Goal: Task Accomplishment & Management: Manage account settings

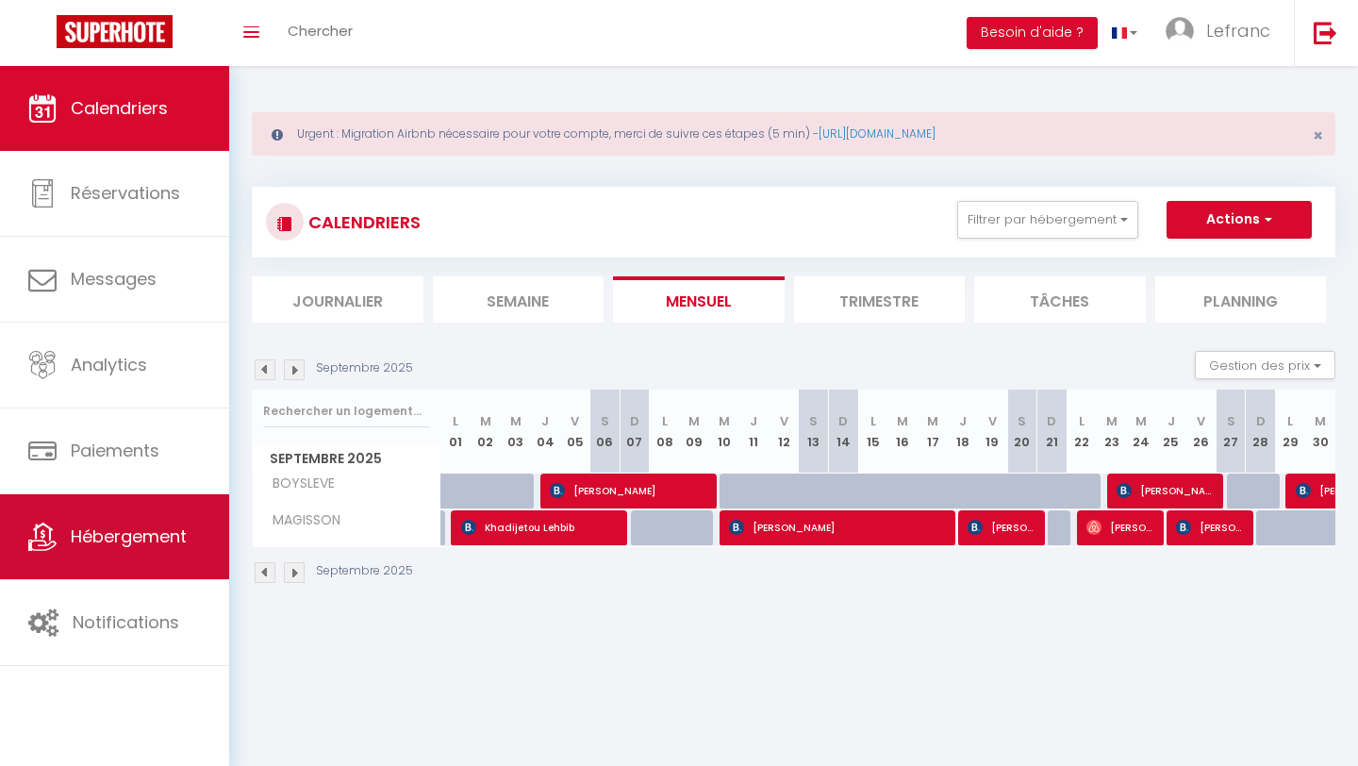
click at [125, 553] on link "Hébergement" at bounding box center [114, 536] width 229 height 85
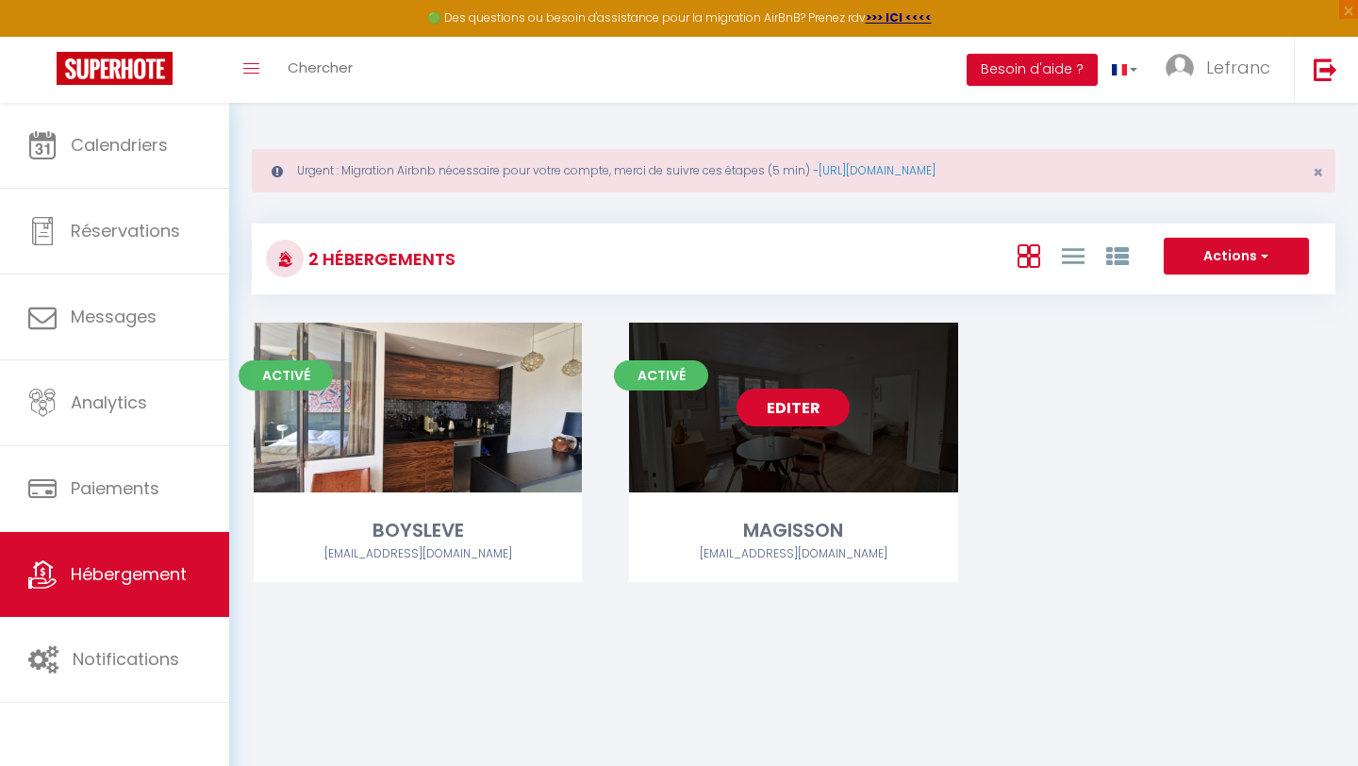
click at [798, 414] on link "Editer" at bounding box center [793, 408] width 113 height 38
select select "3"
select select "2"
select select "1"
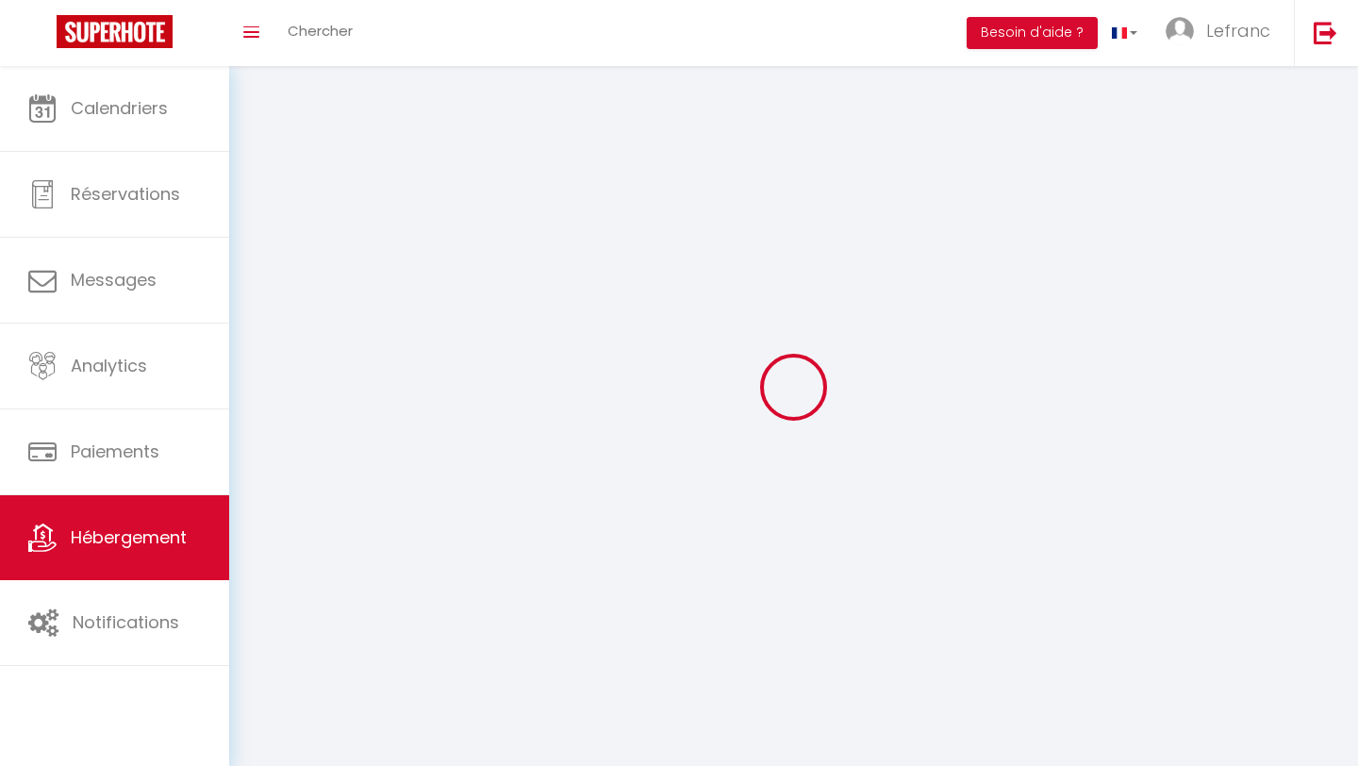
select select
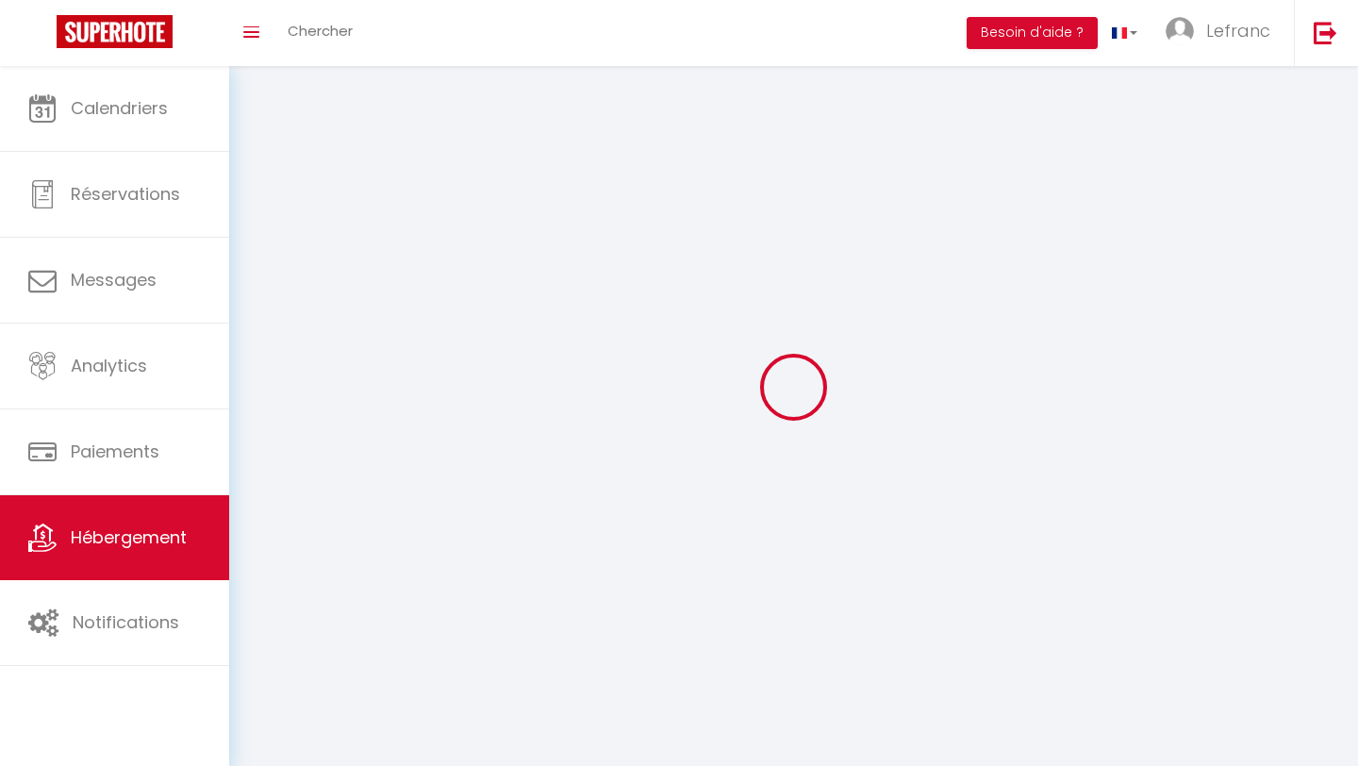
select select "1"
select select
checkbox input "false"
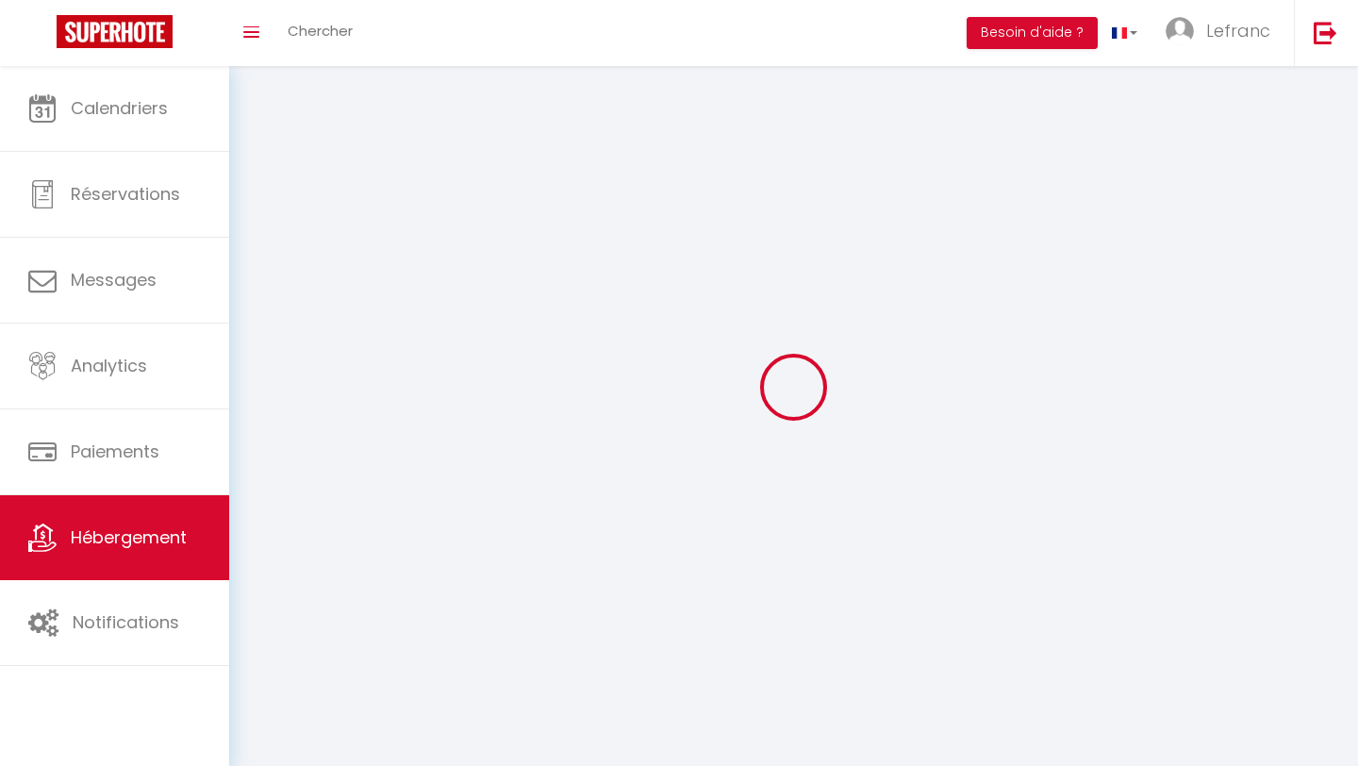
checkbox input "false"
select select "28"
select select
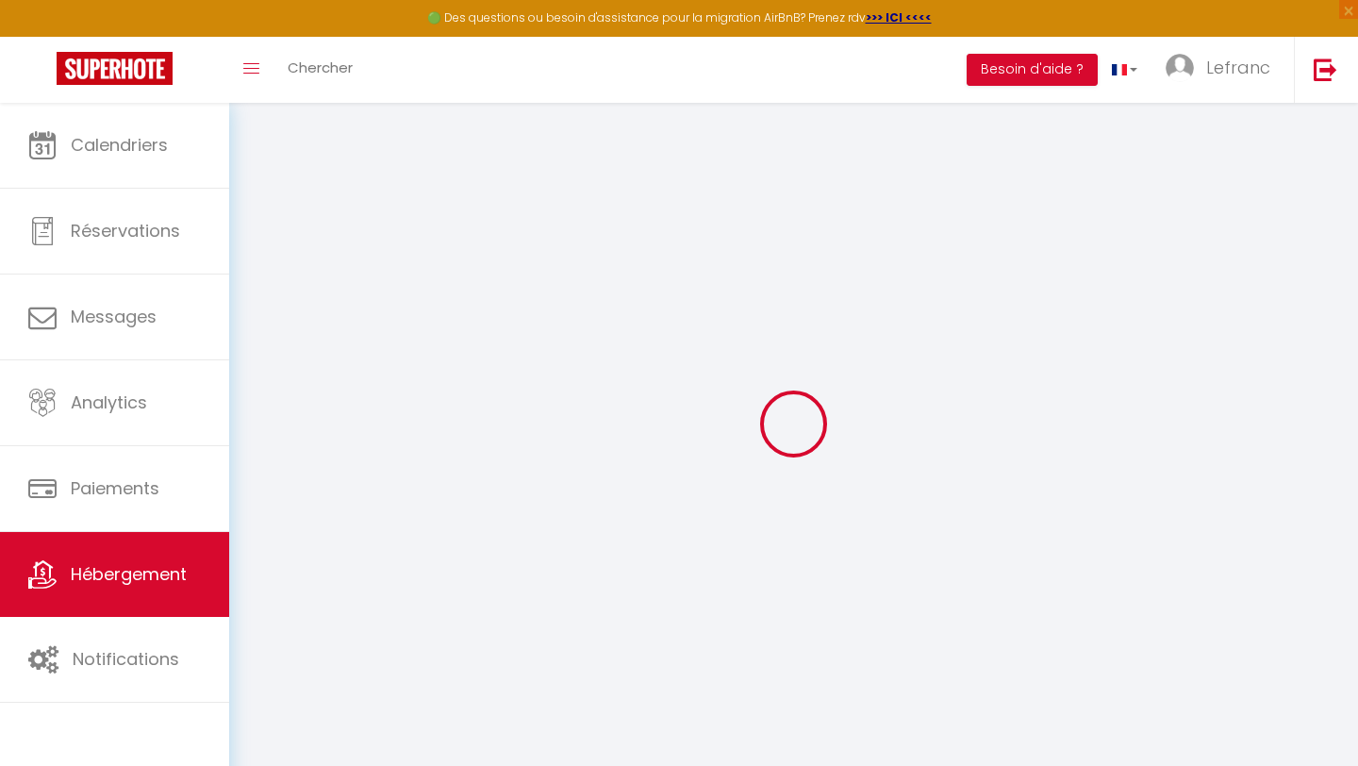
select select
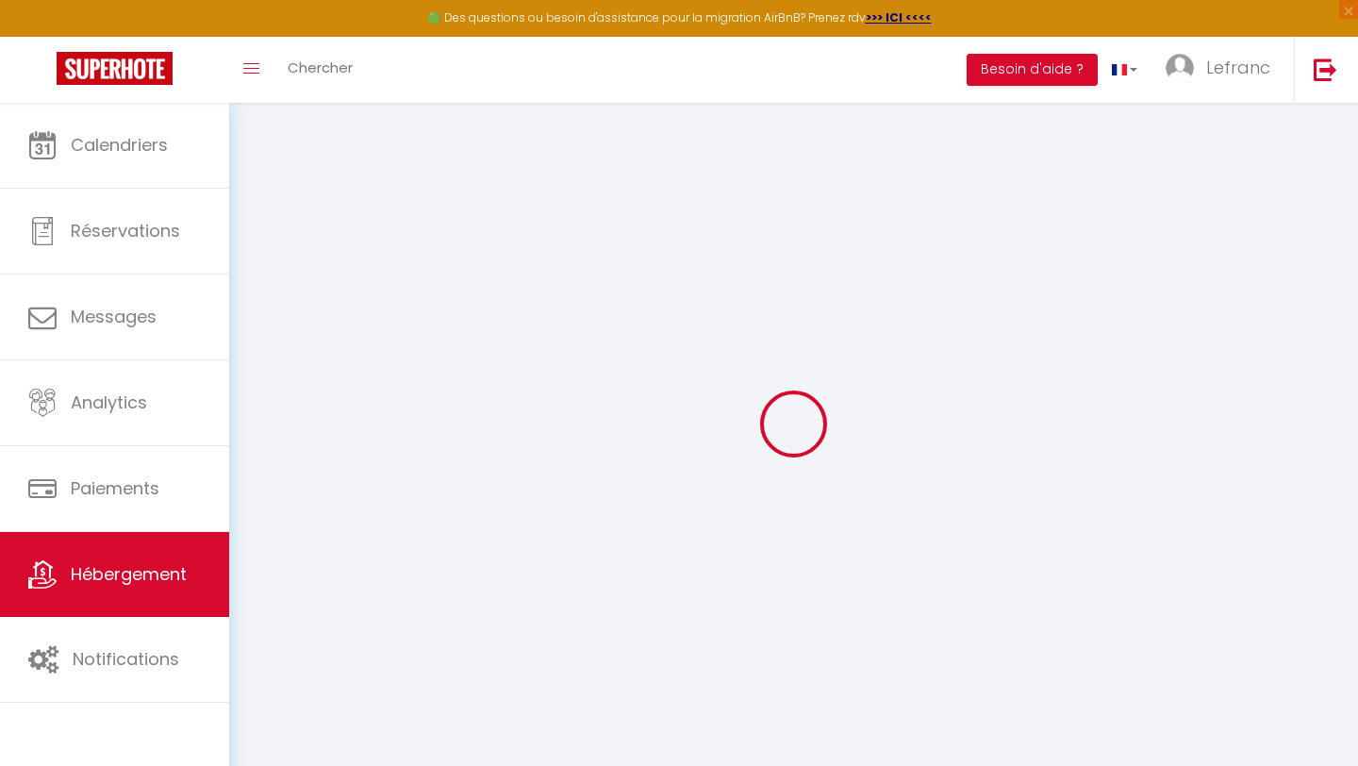
select select
checkbox input "false"
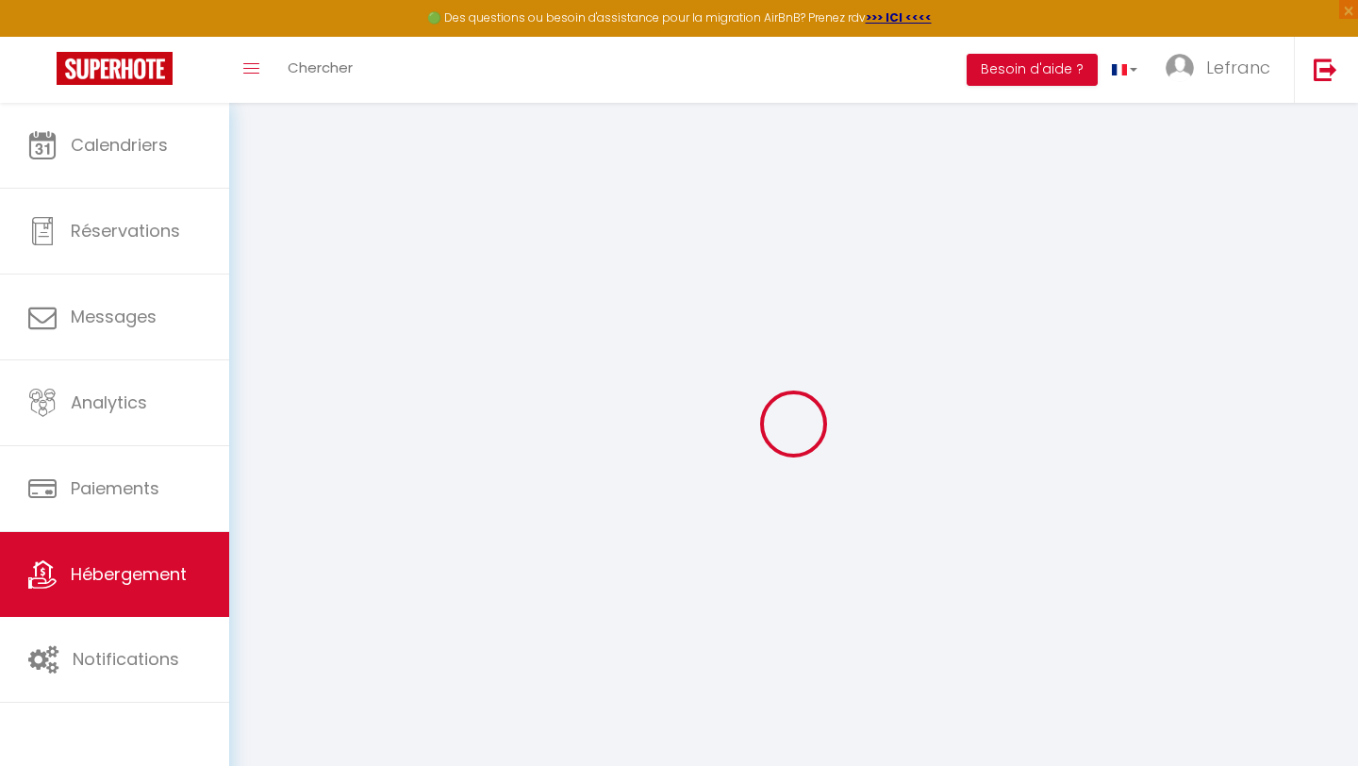
select select
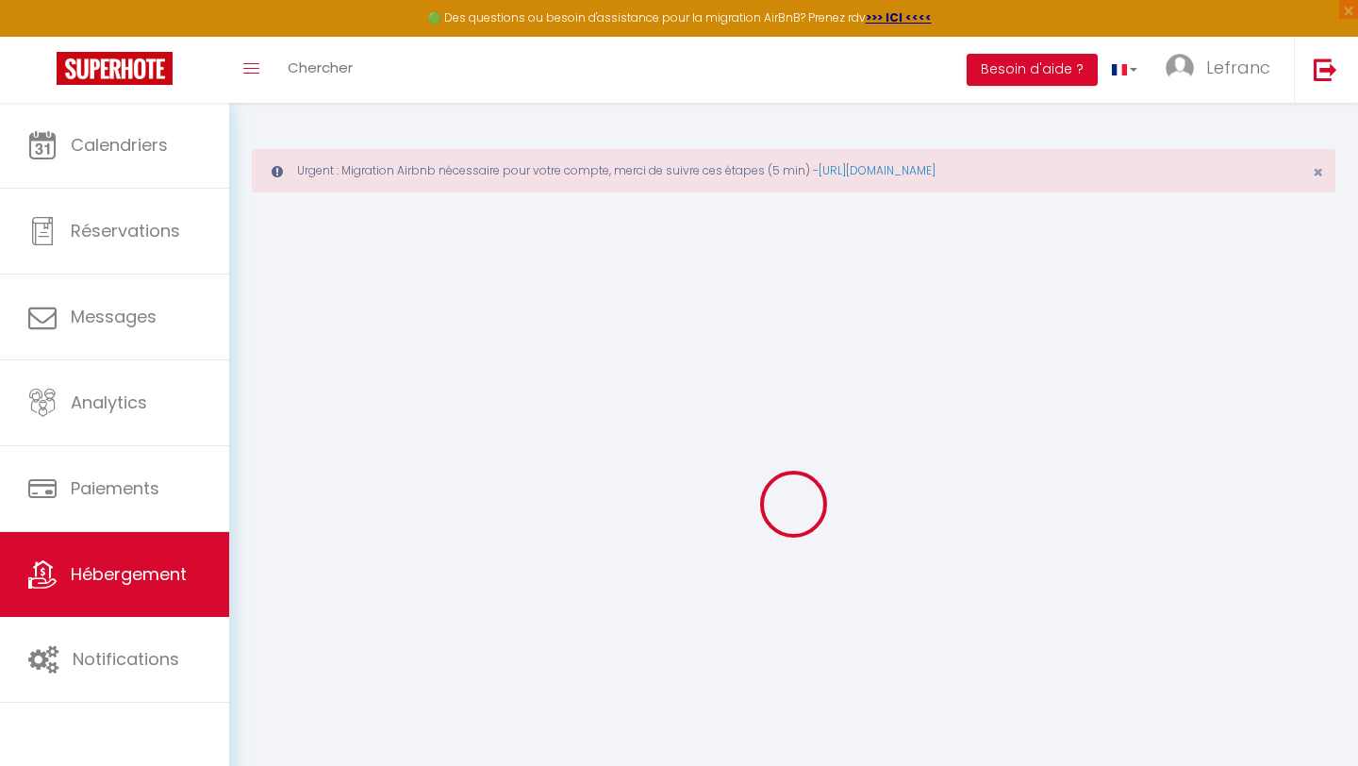
select select
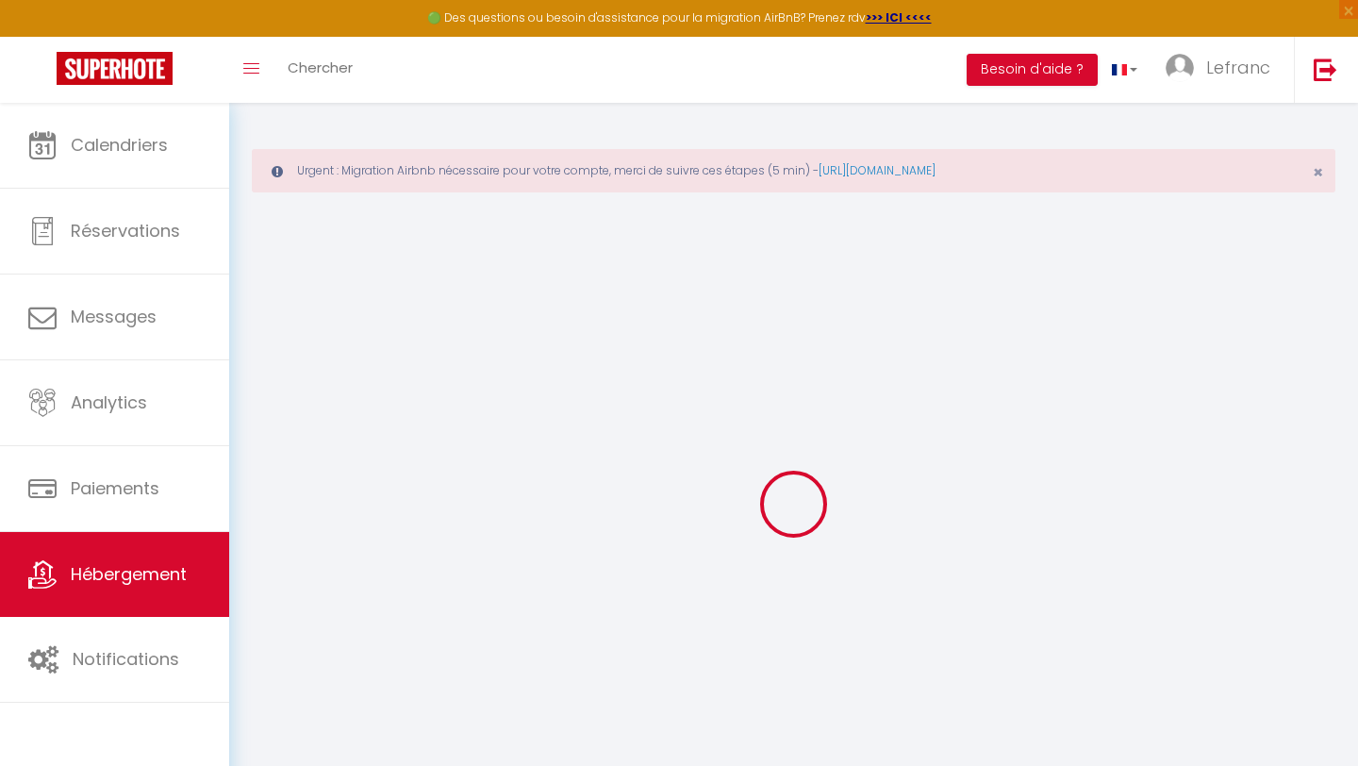
select select
checkbox input "false"
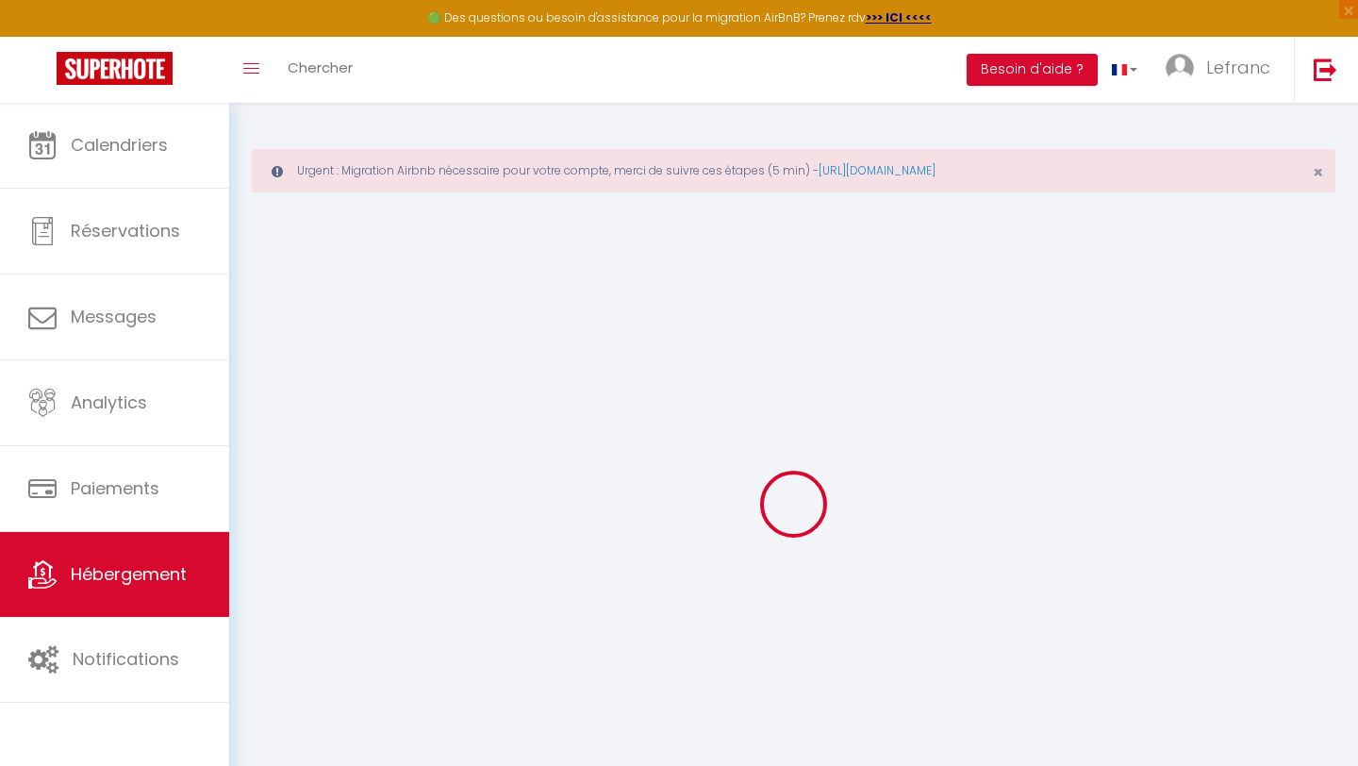
select select
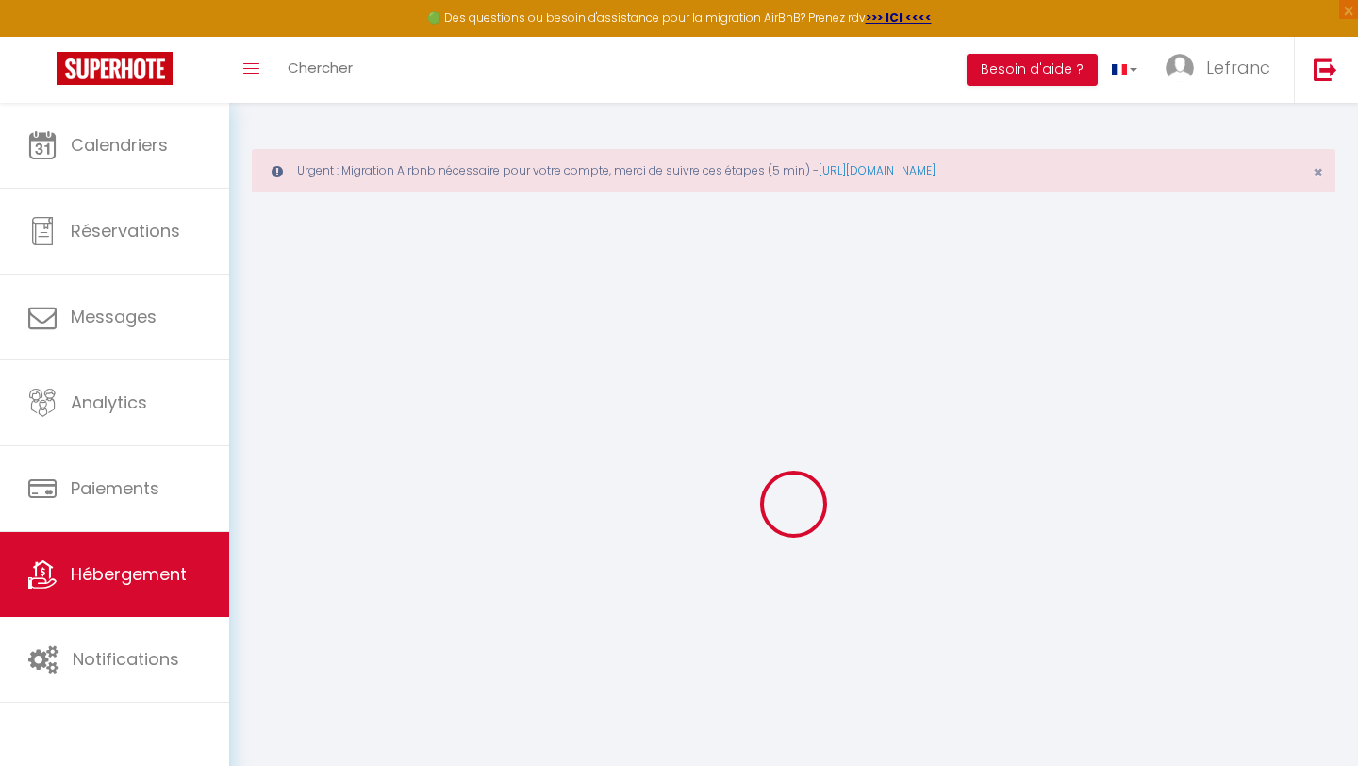
select select
checkbox input "false"
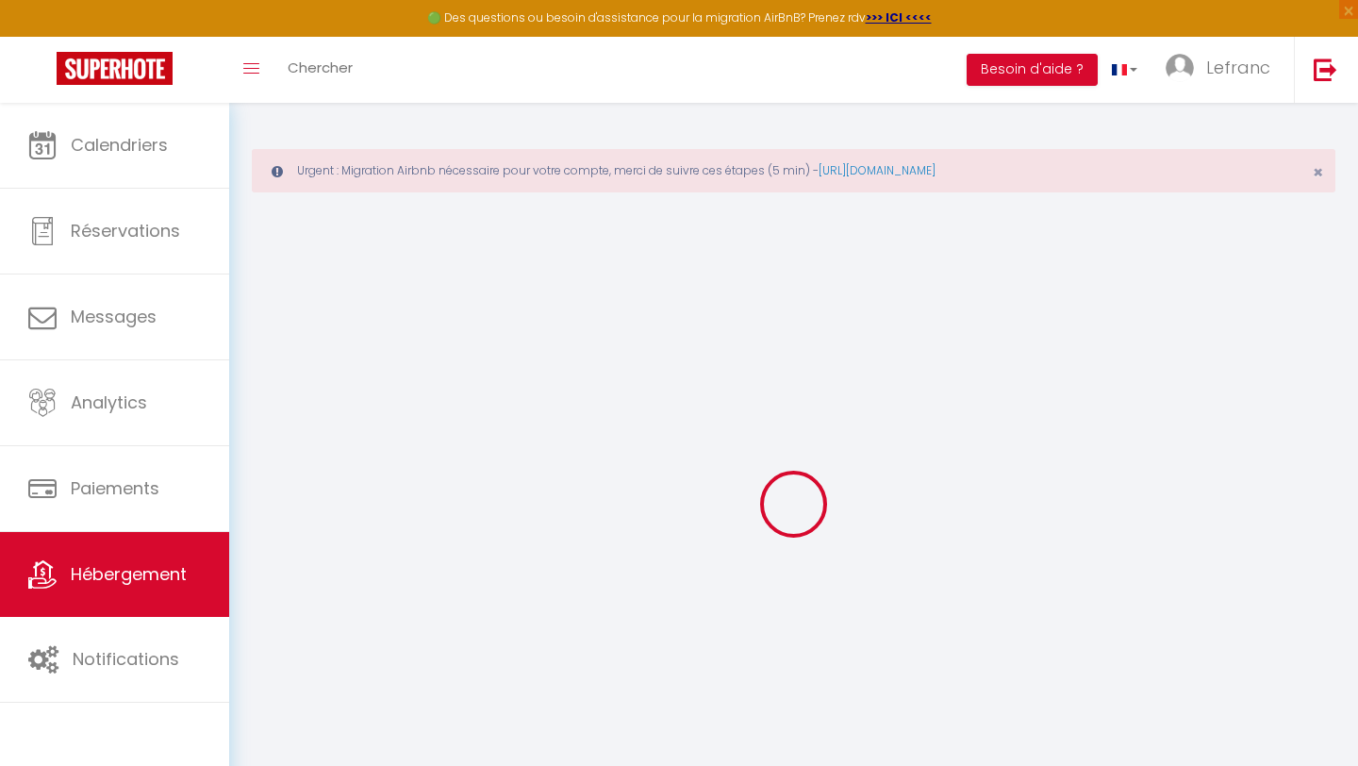
checkbox input "false"
select select
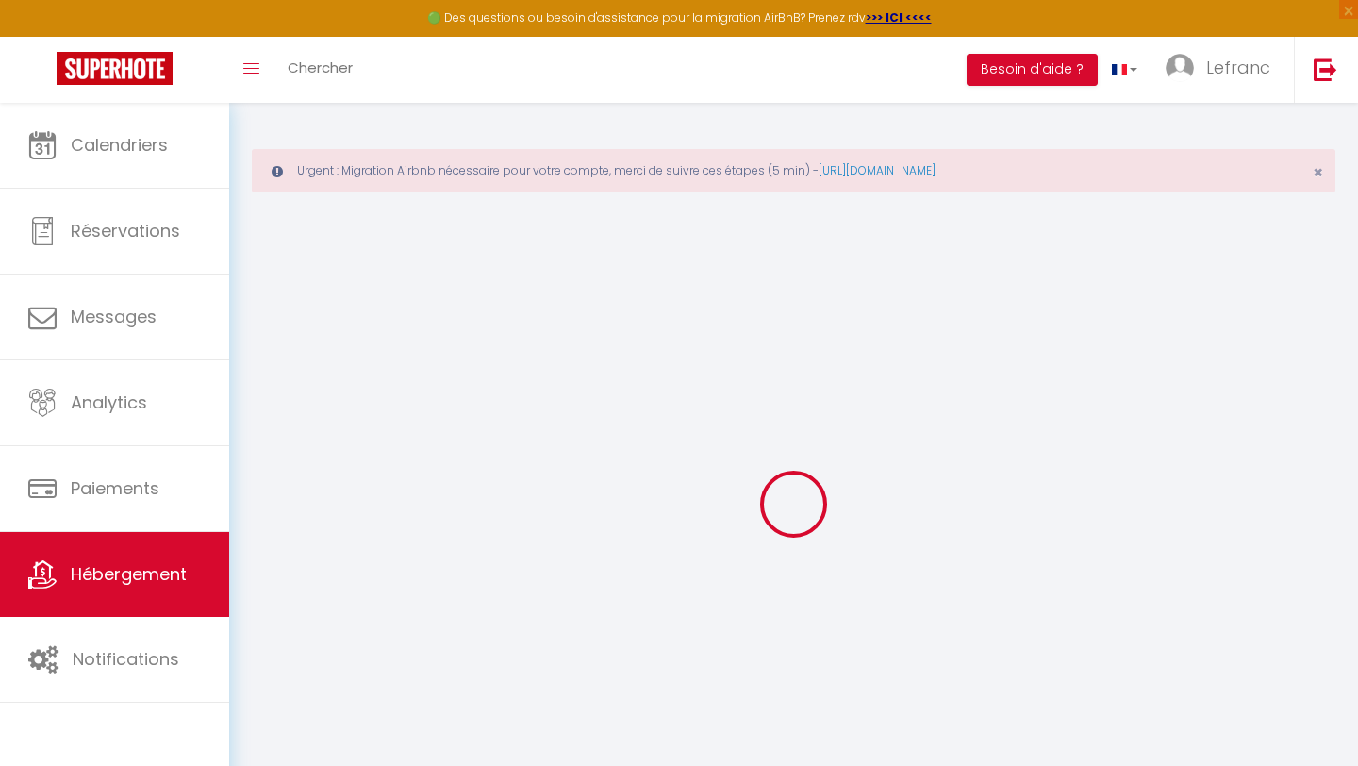
select select
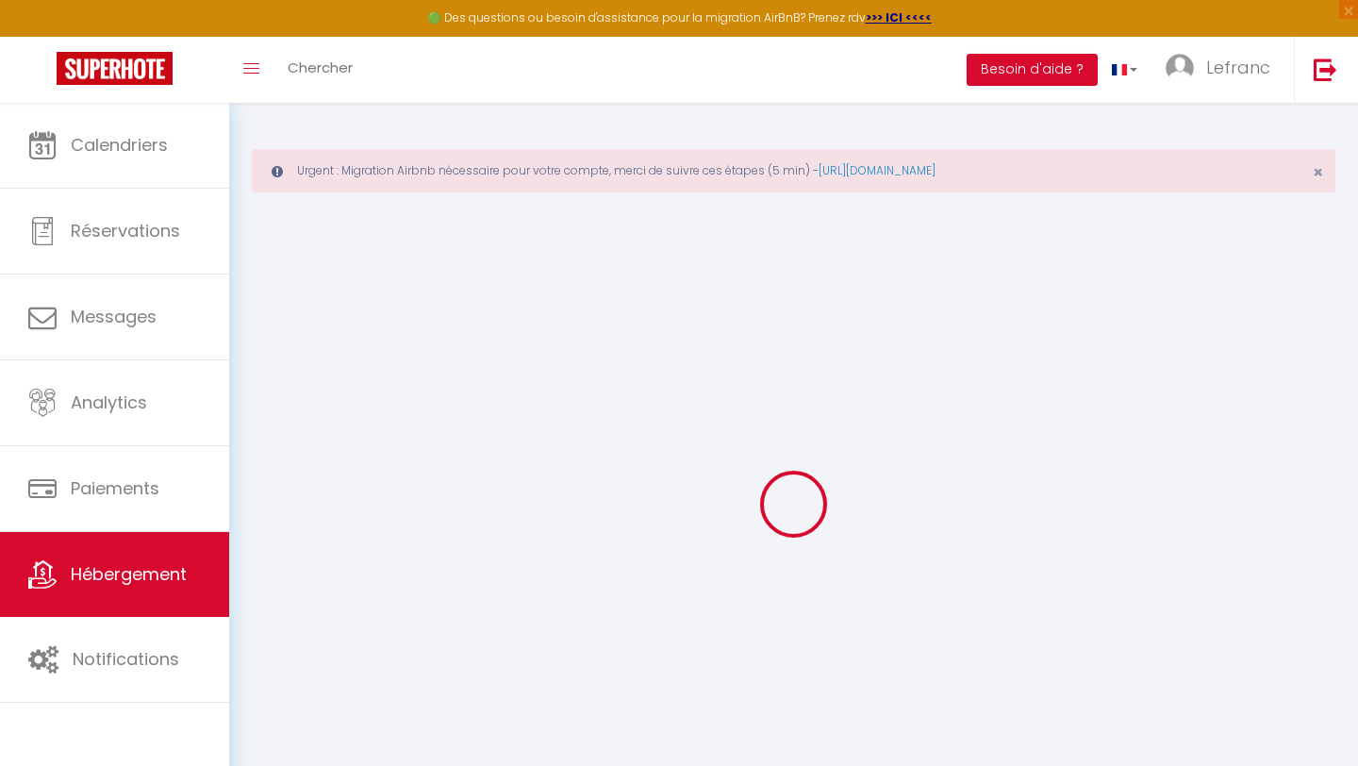
checkbox input "false"
select select
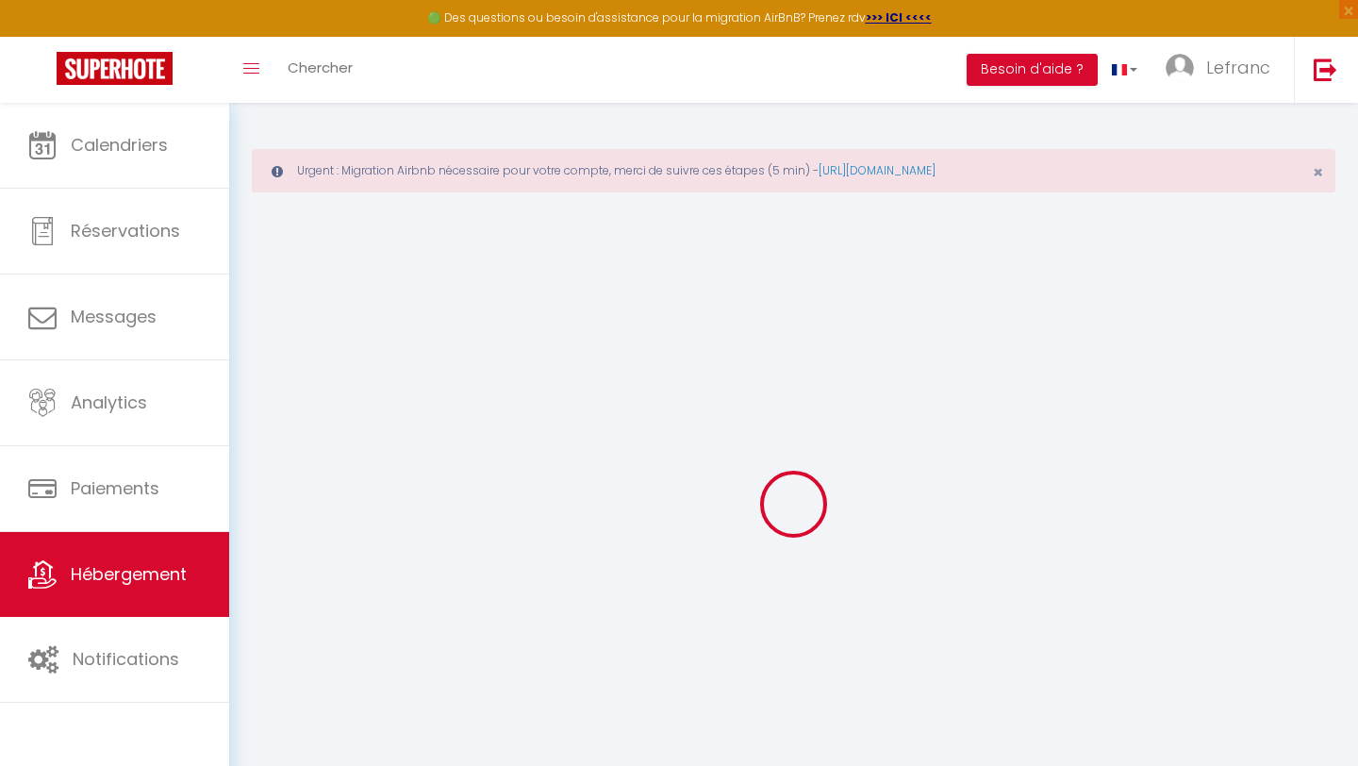
select select
type input "MAGISSON"
type input "Kamber"
type input "Cevik"
select select "2"
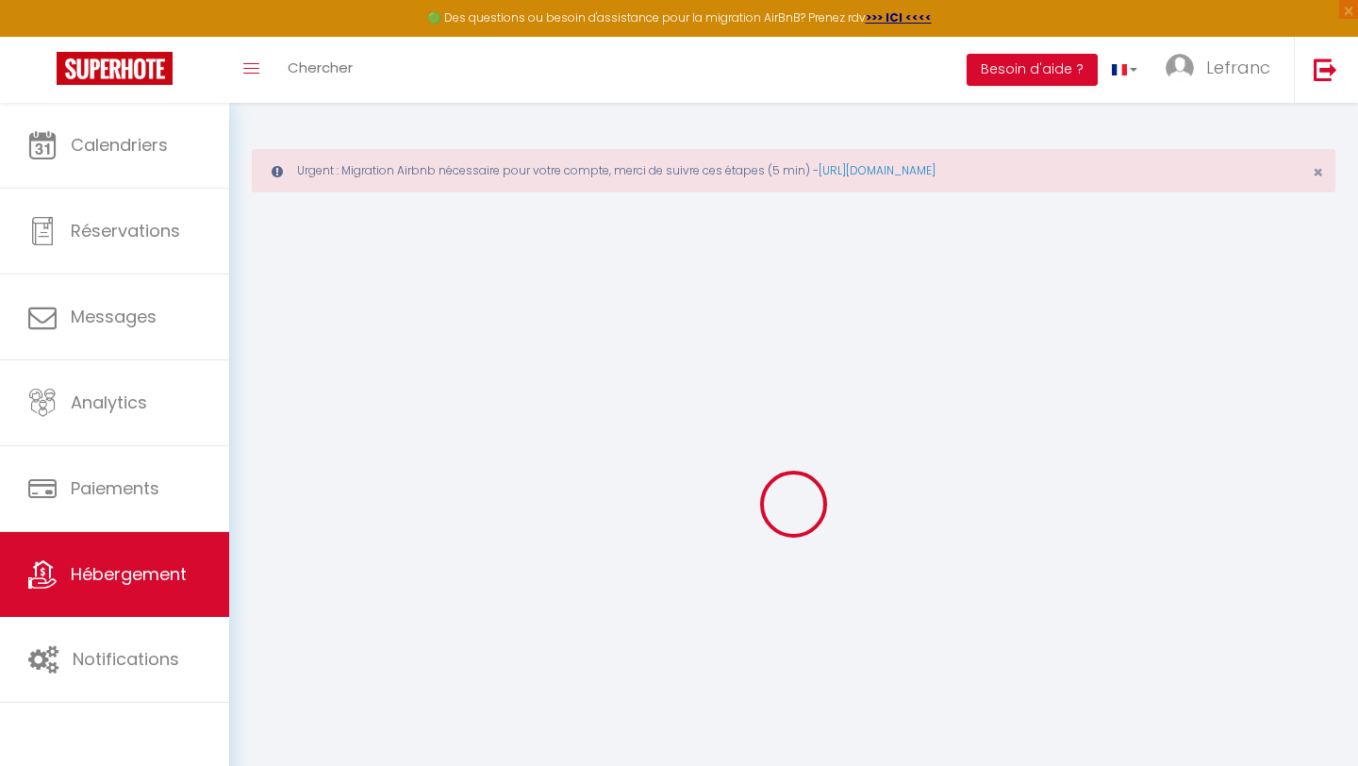
type input "190"
type input "10"
type input "60"
type input "16.25"
type input "15"
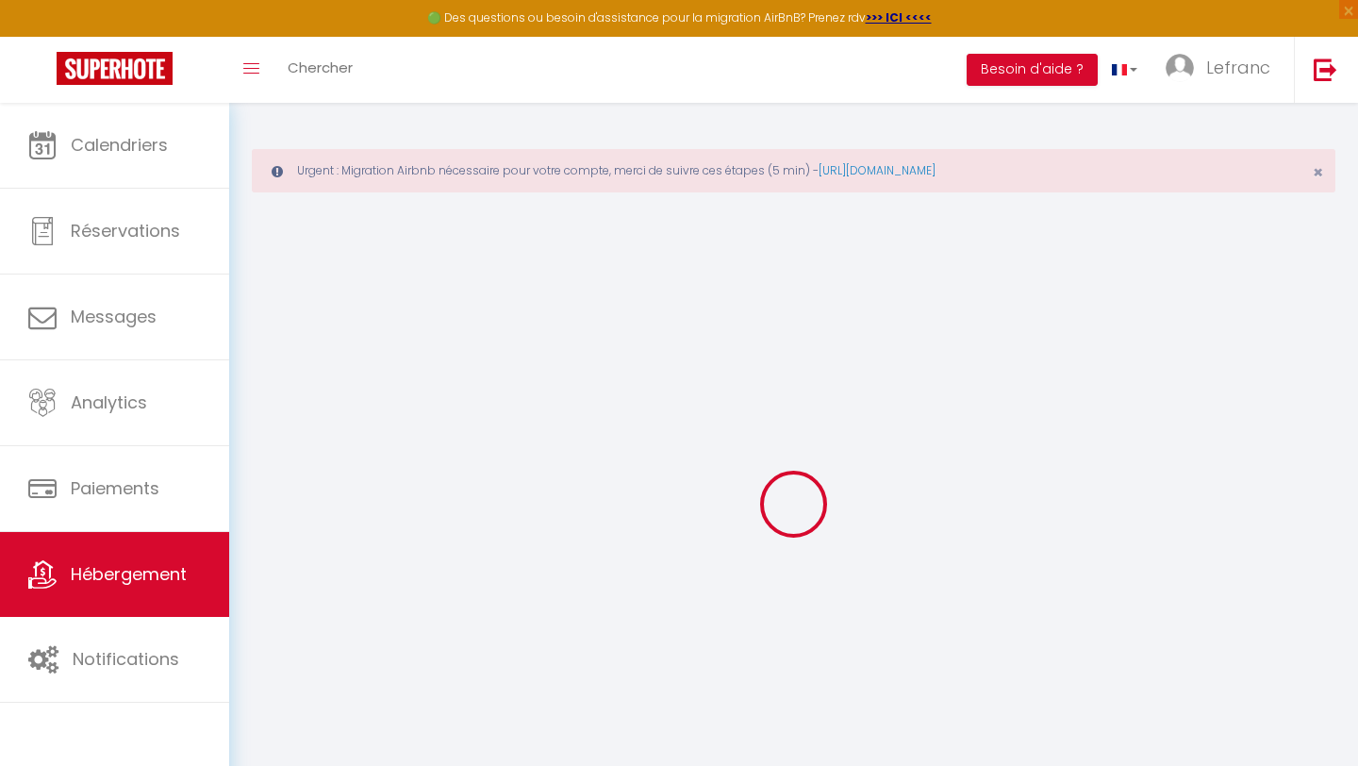
type input "200"
type input "19.98"
select select
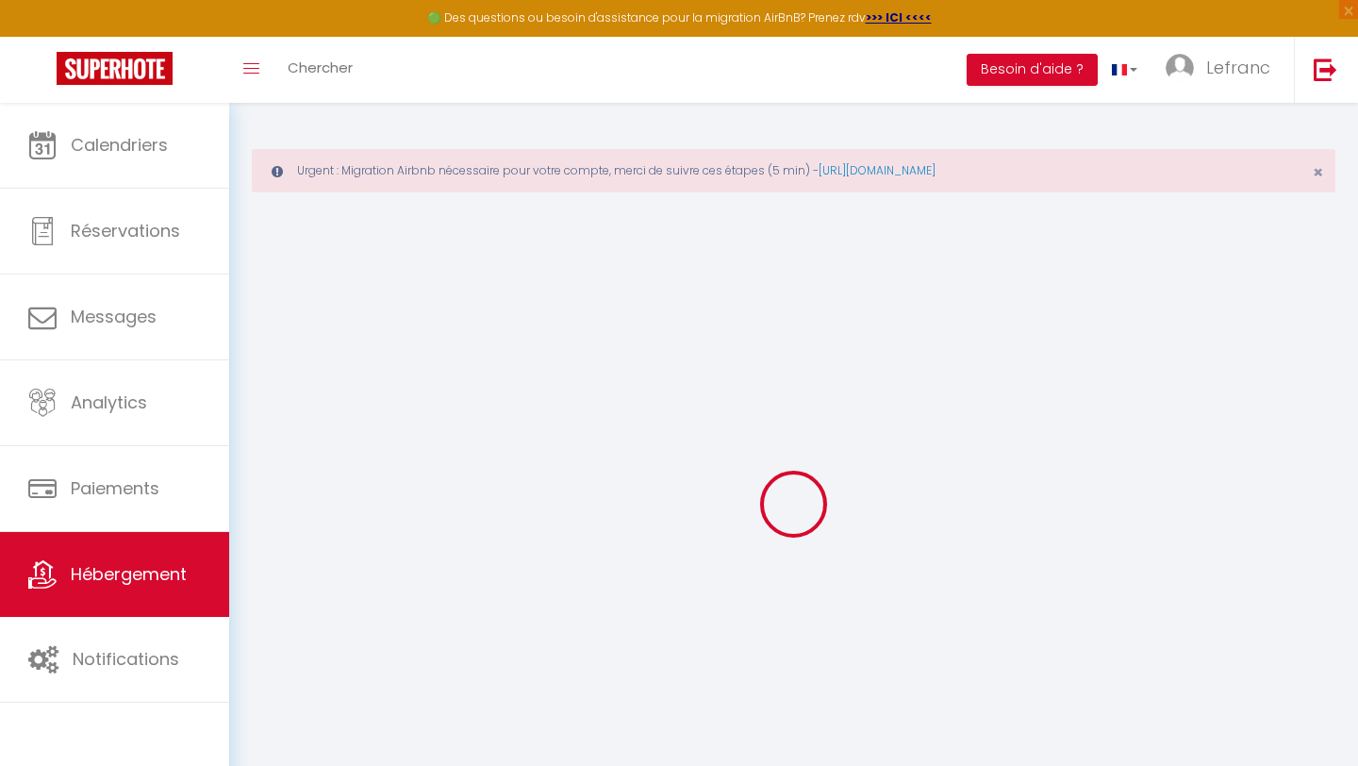
select select
type input "7"
type input "75015"
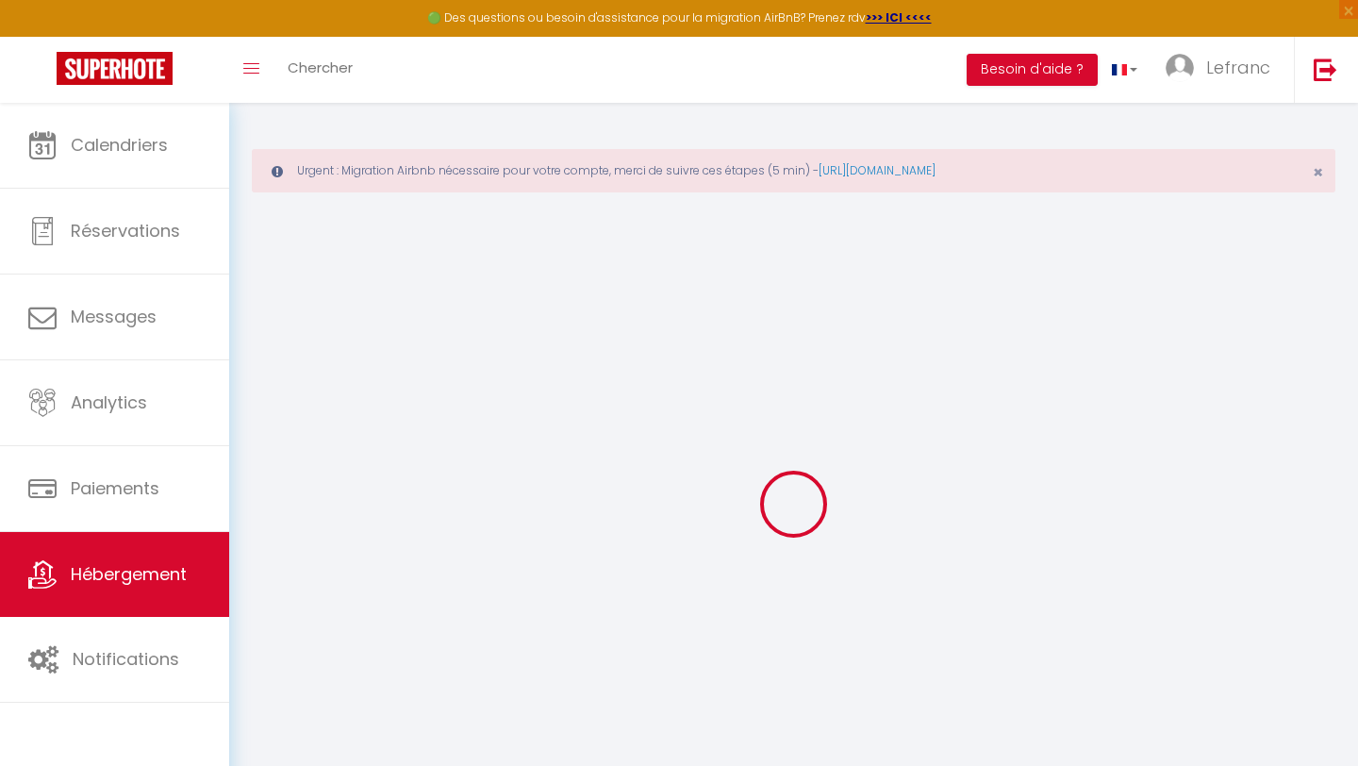
type input "[GEOGRAPHIC_DATA]"
type input "[EMAIL_ADDRESS][DOMAIN_NAME]"
select select
checkbox input "false"
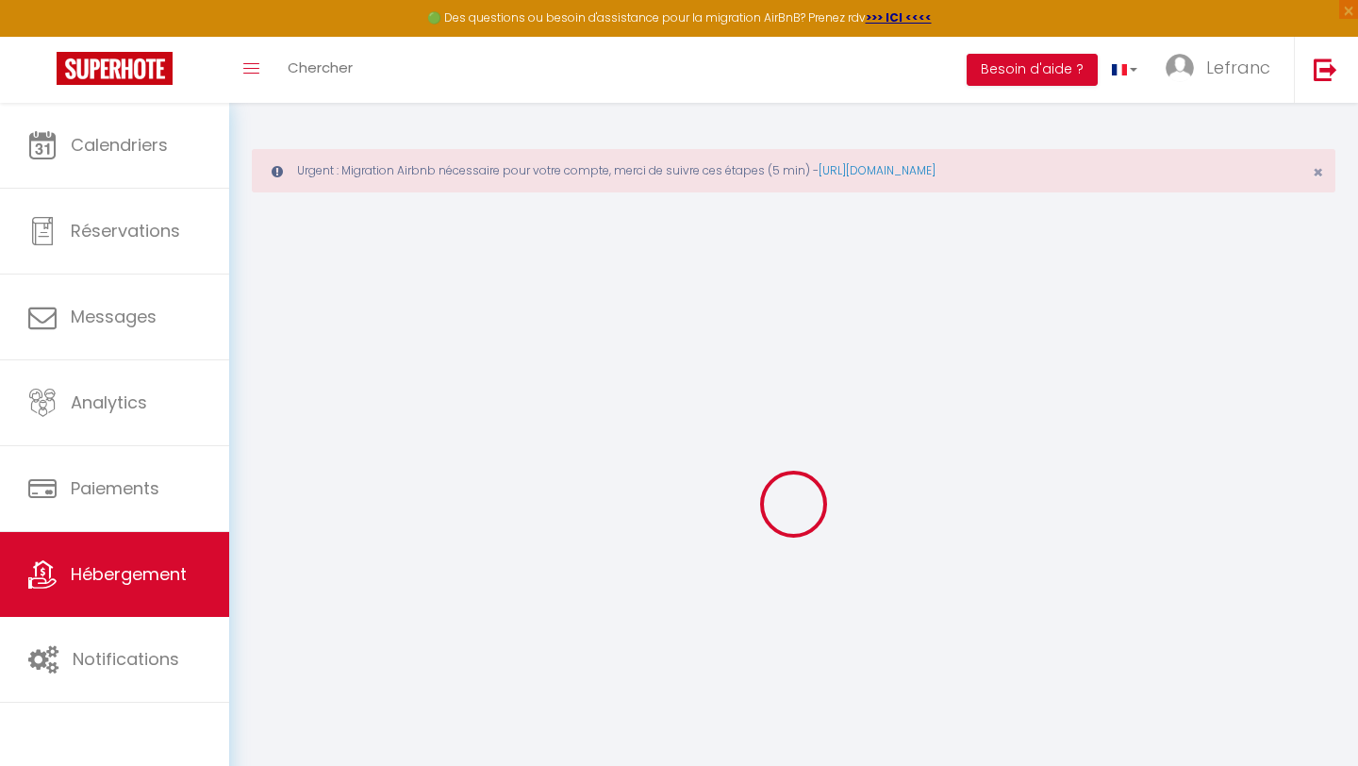
checkbox input "false"
radio input "true"
type input "80"
type input "-3"
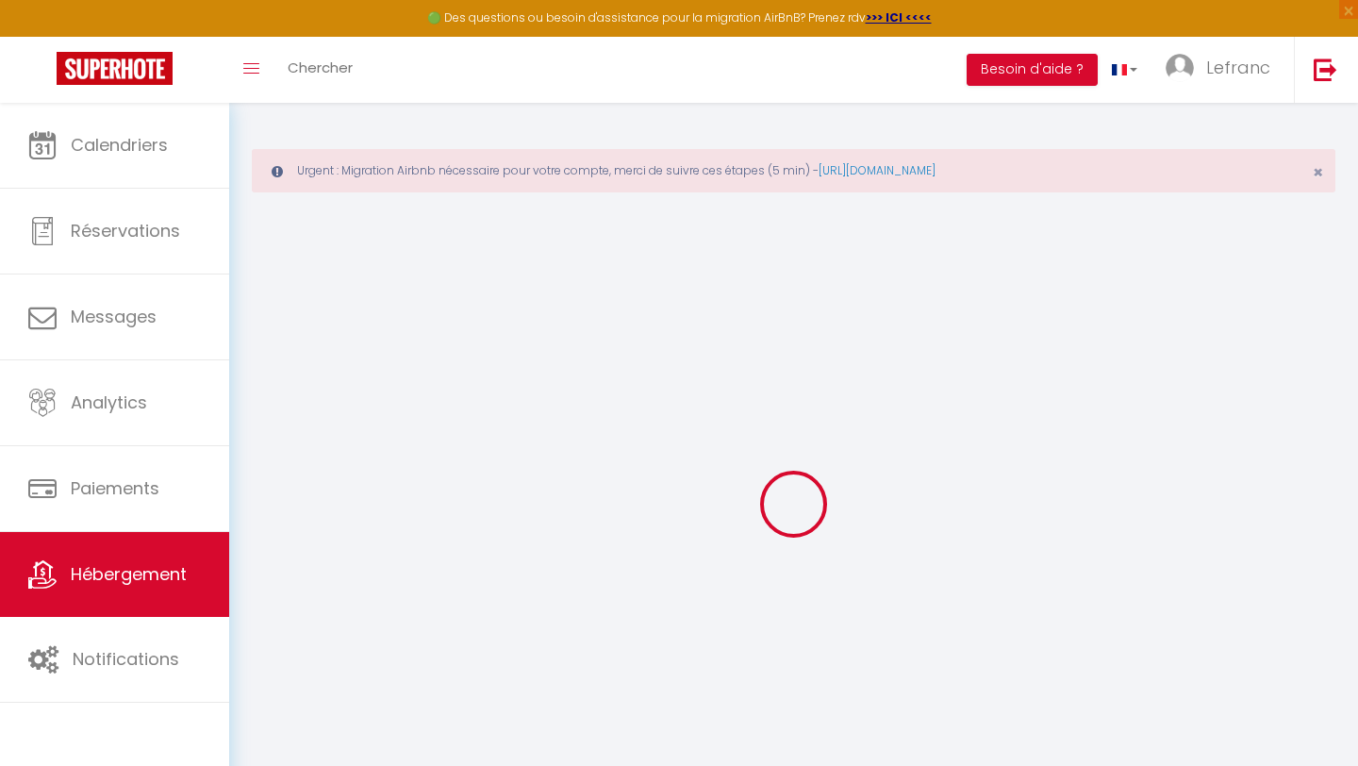
type input "44"
type input "0"
select select
checkbox input "false"
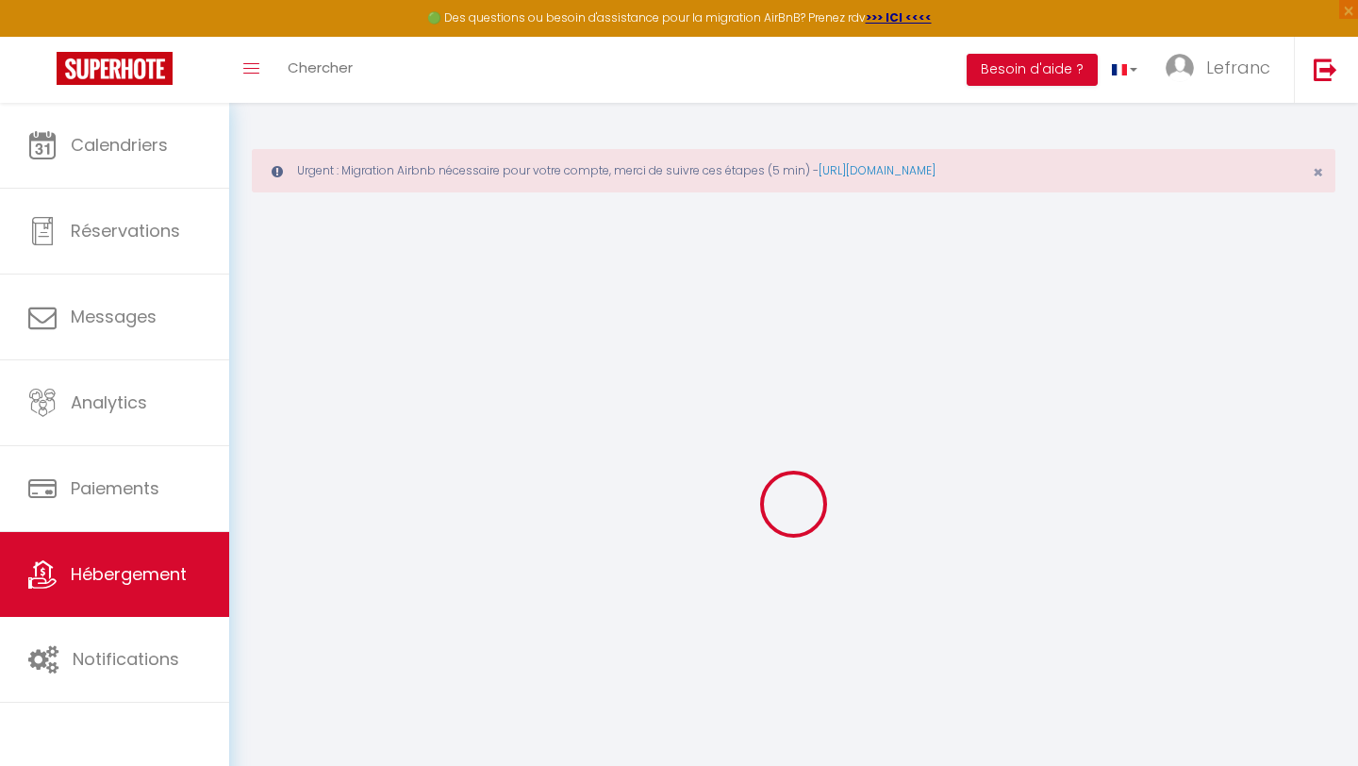
checkbox input "false"
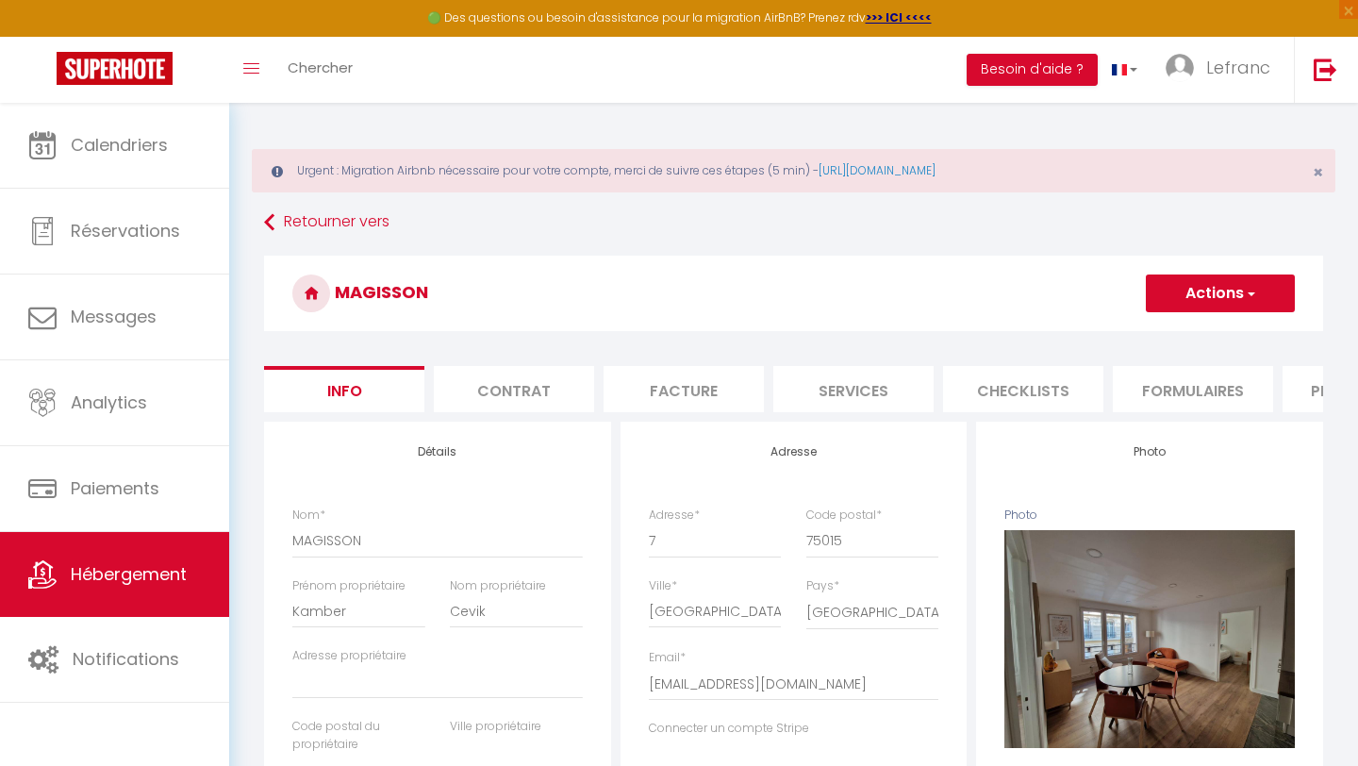
click at [1207, 302] on button "Actions" at bounding box center [1220, 294] width 149 height 38
click at [1140, 386] on link "Supprimer" at bounding box center [1193, 384] width 202 height 25
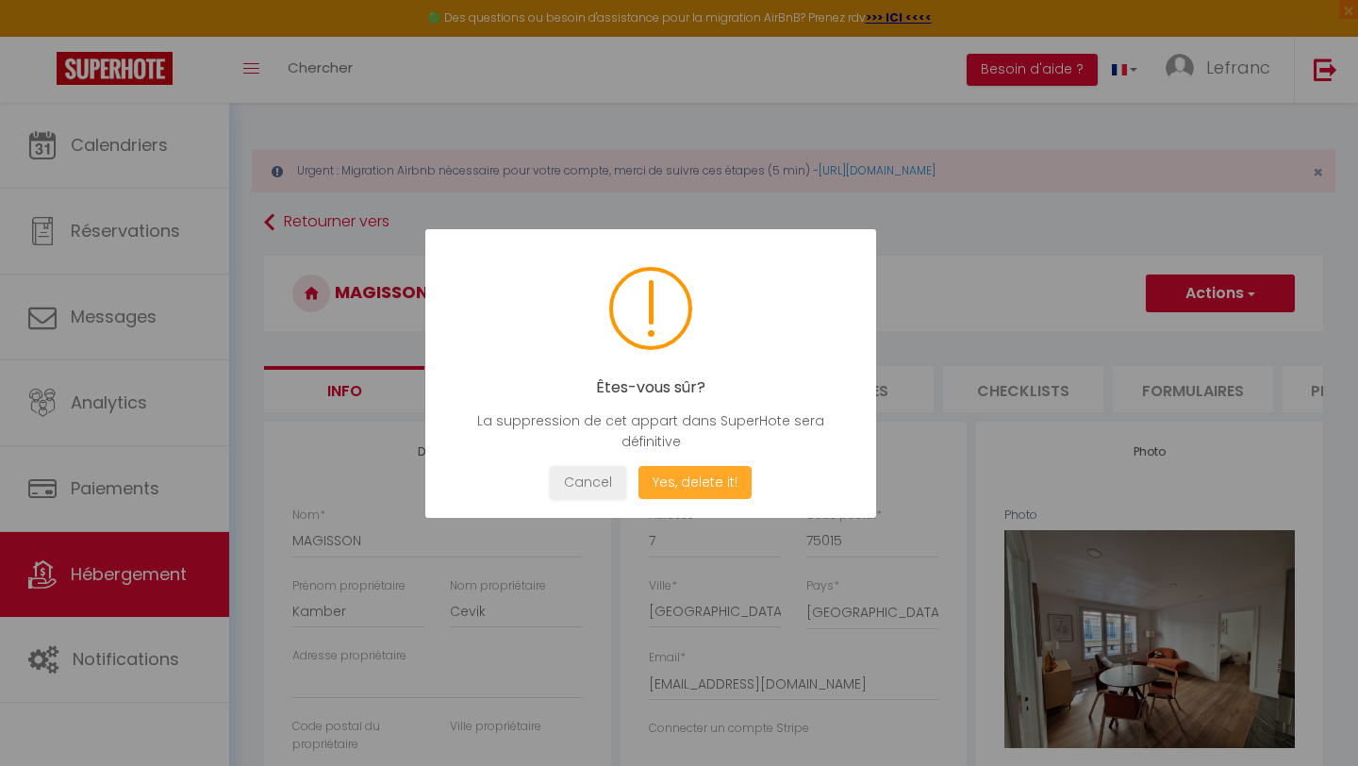
click at [706, 484] on button "Yes, delete it!" at bounding box center [695, 482] width 113 height 33
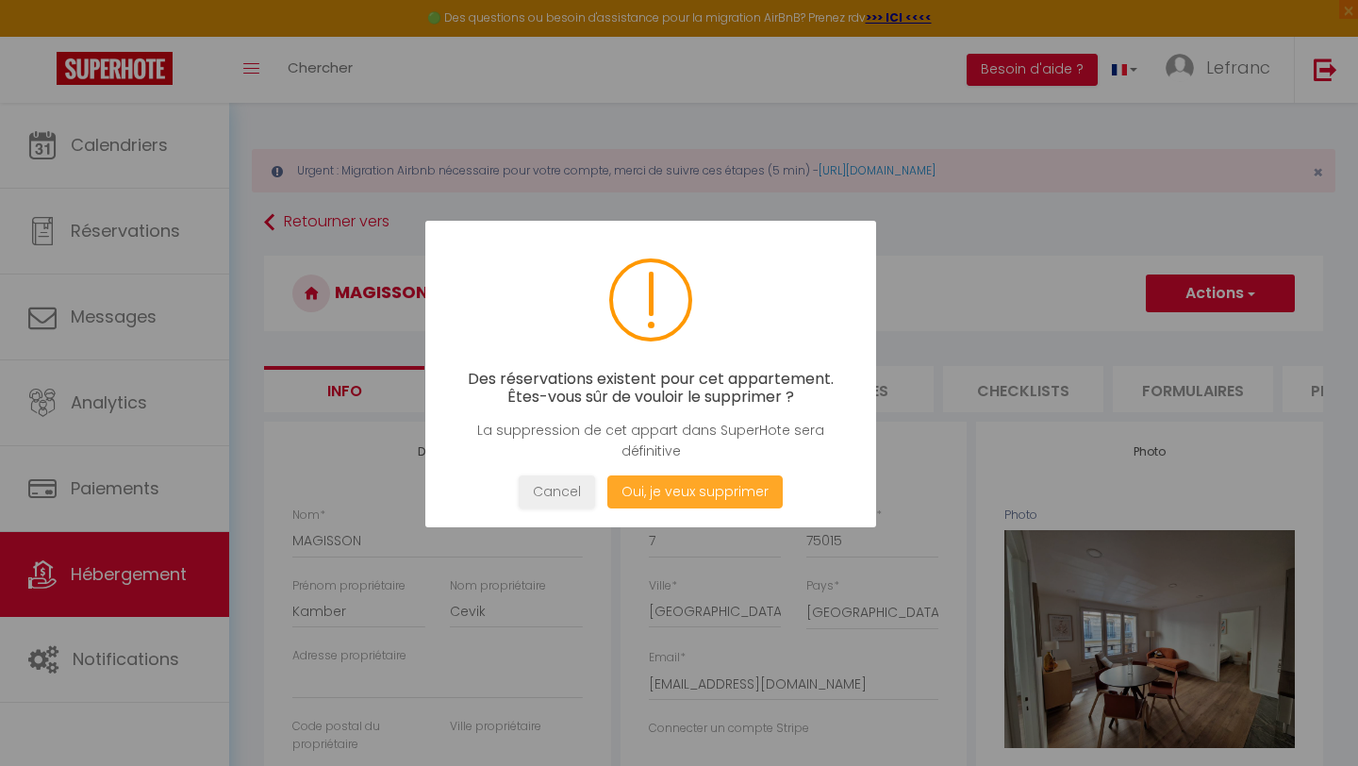
click at [697, 495] on button "Oui, je veux supprimer" at bounding box center [695, 491] width 175 height 33
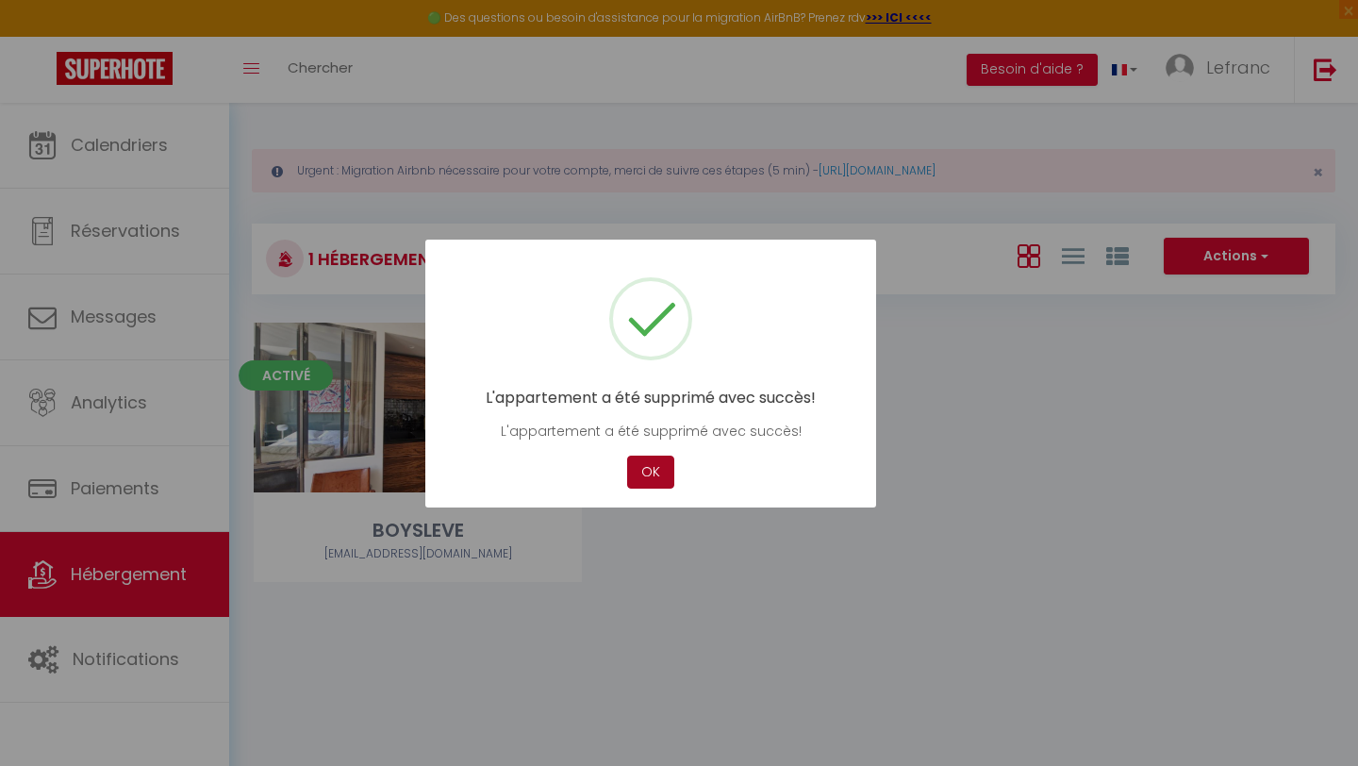
click at [647, 473] on button "OK" at bounding box center [650, 472] width 47 height 33
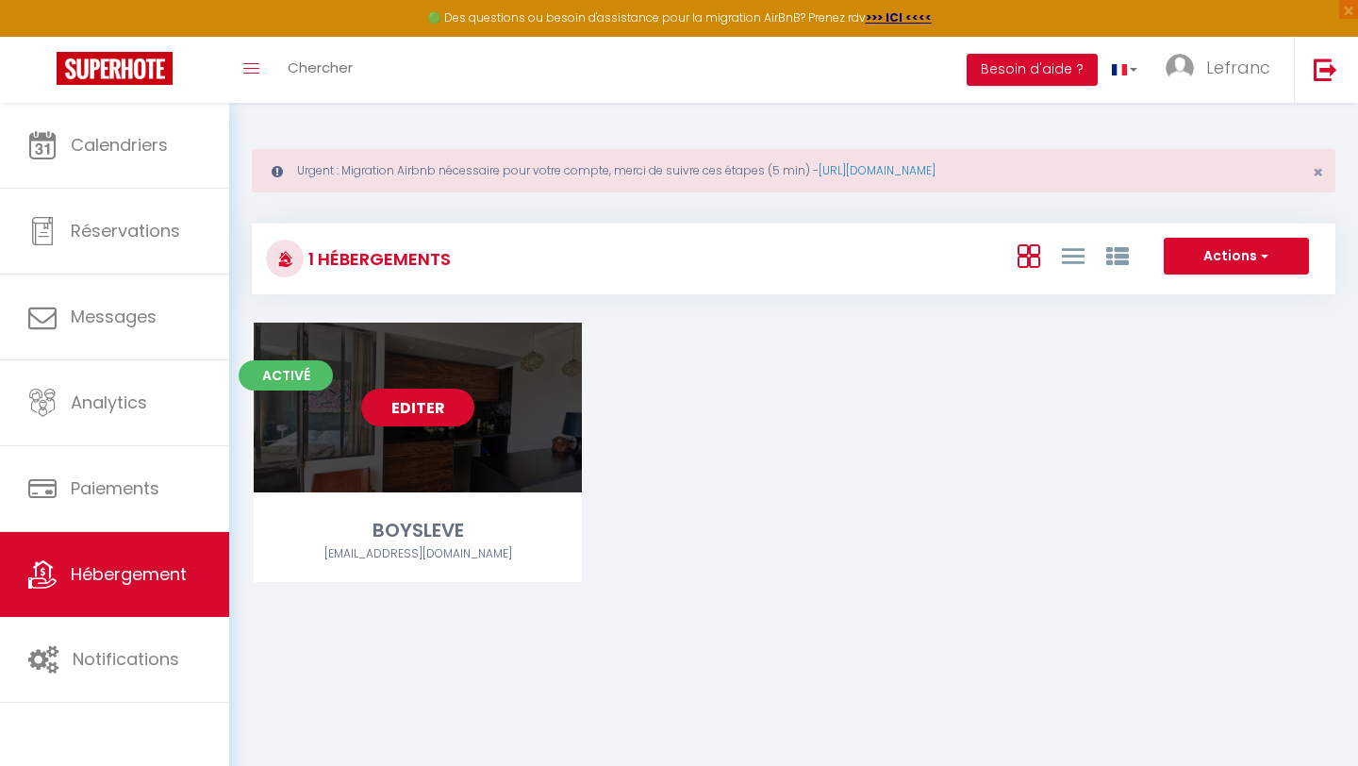
click at [425, 402] on link "Editer" at bounding box center [417, 408] width 113 height 38
select select "3"
select select "2"
select select "1"
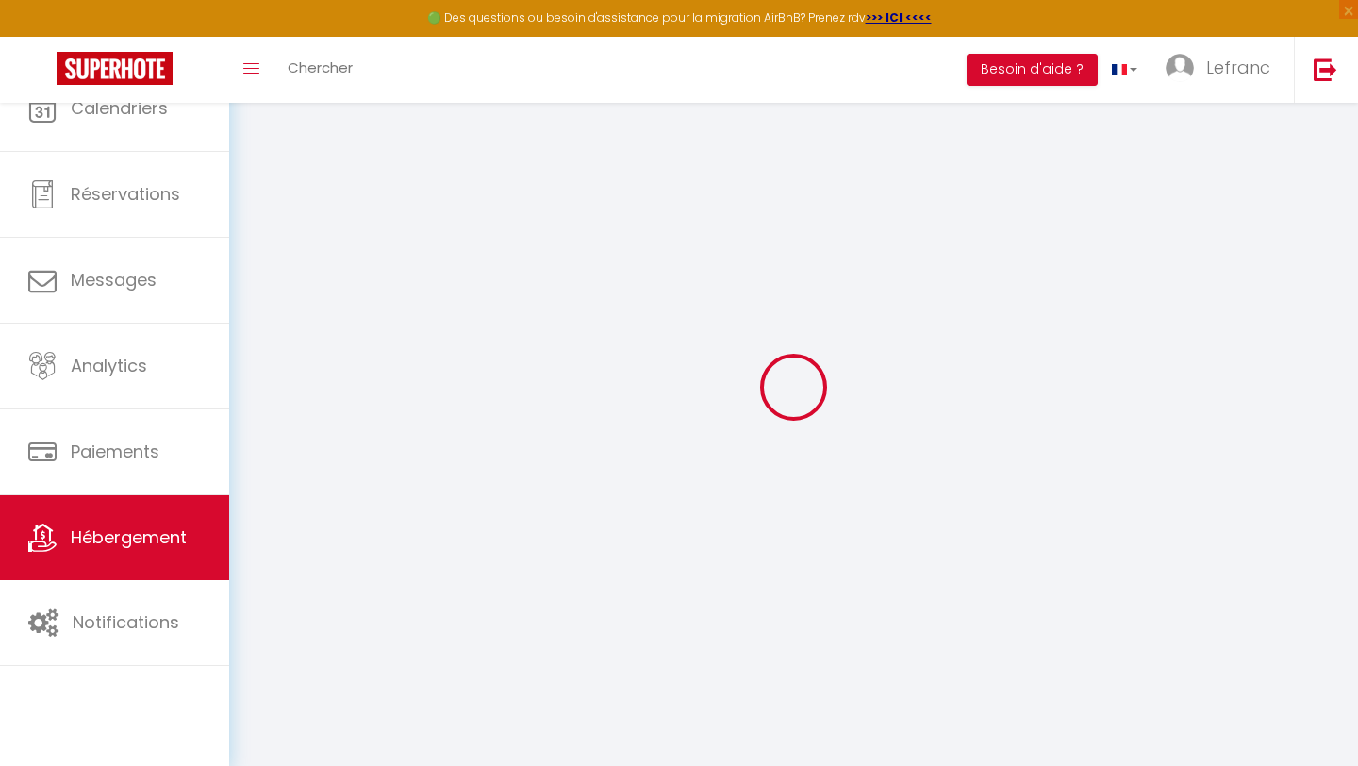
select select
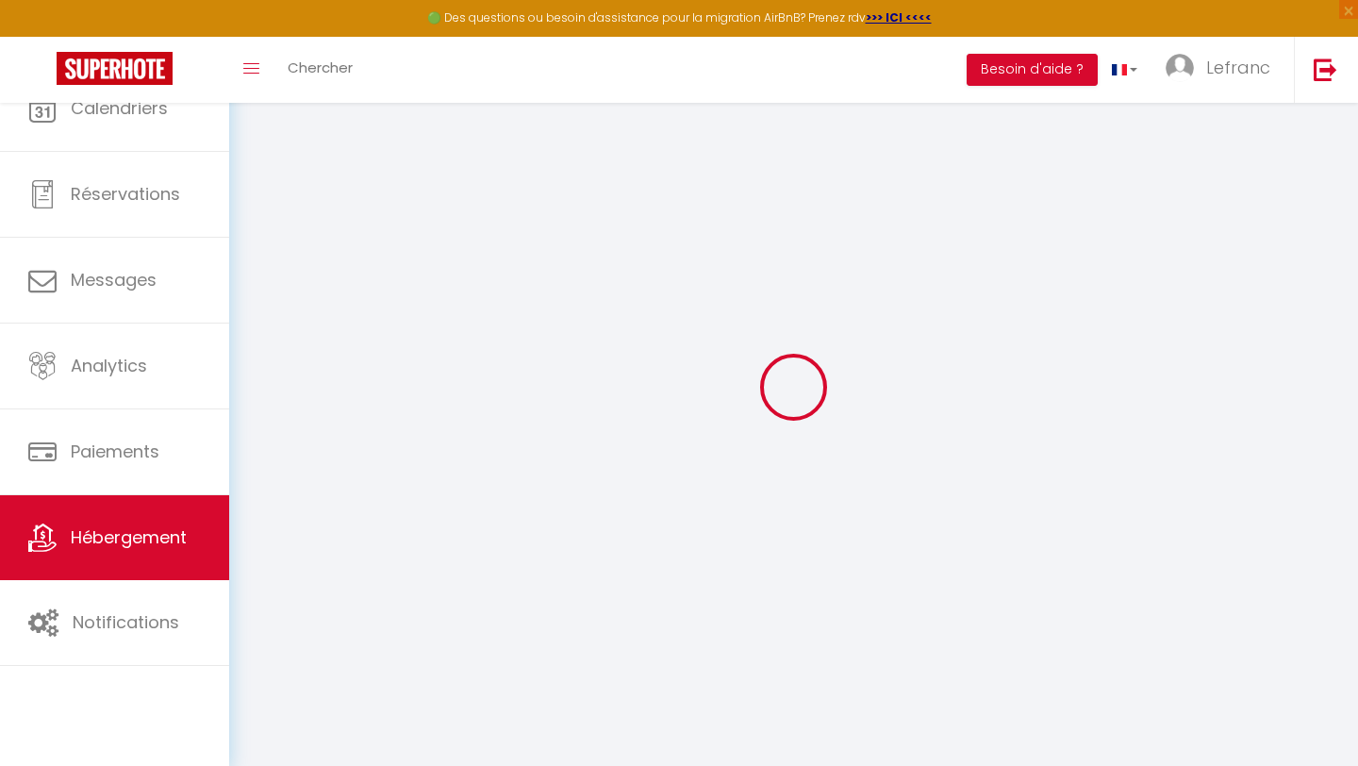
select select "1"
select select
checkbox input "false"
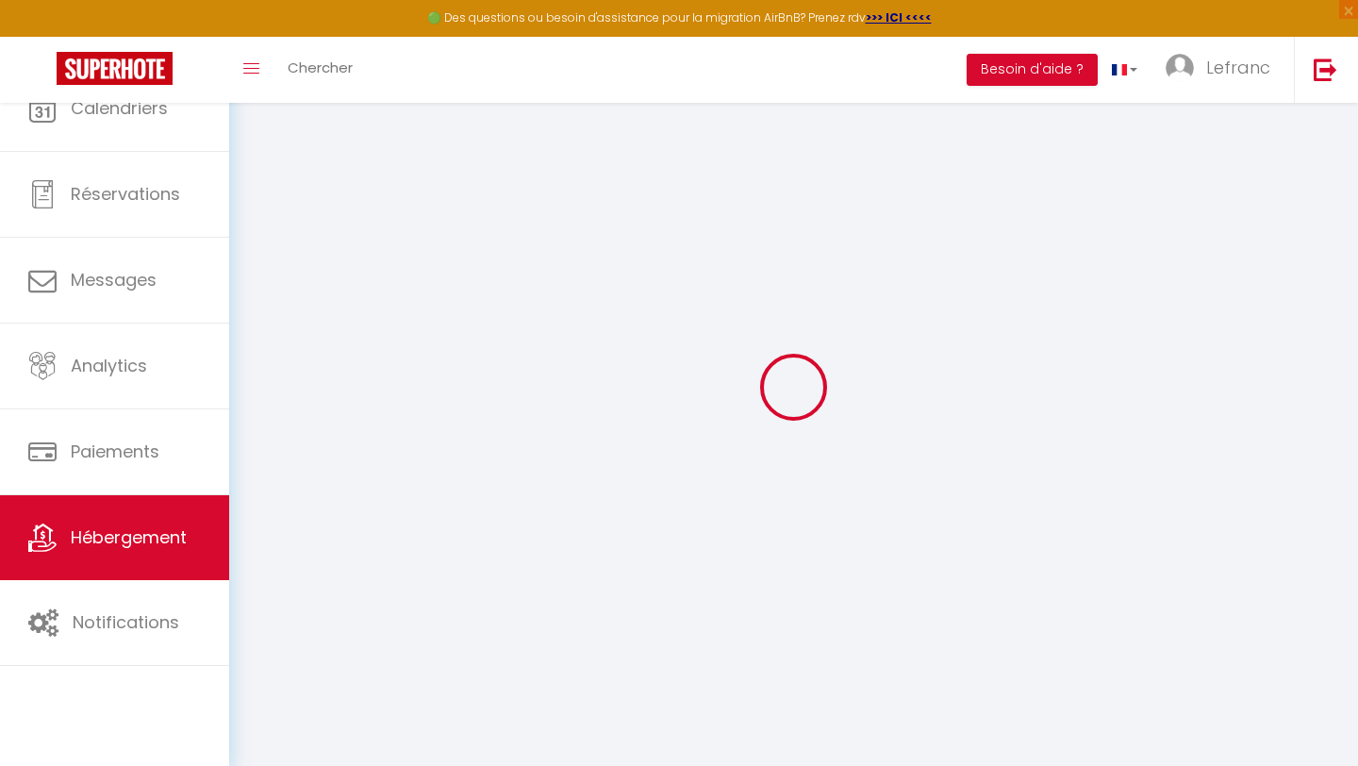
checkbox input "false"
select select "28"
select select
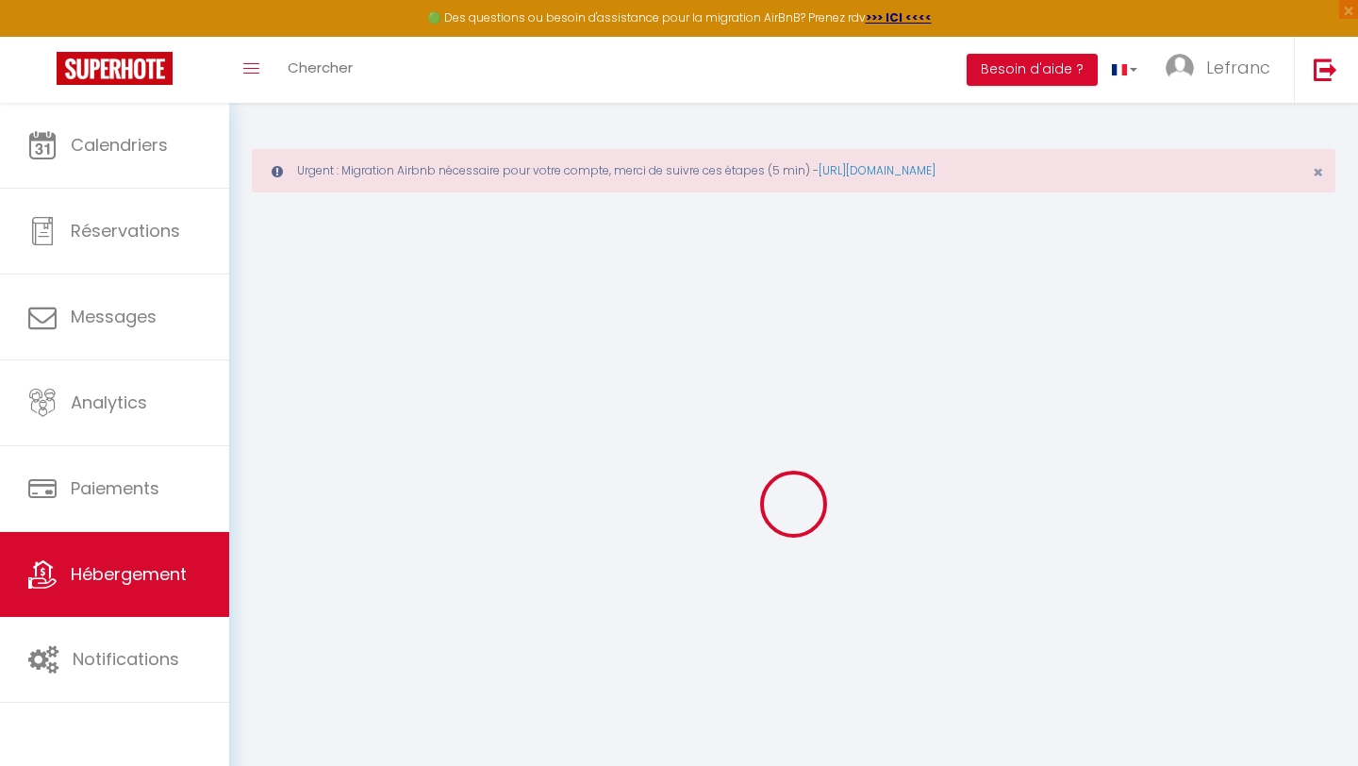
select select
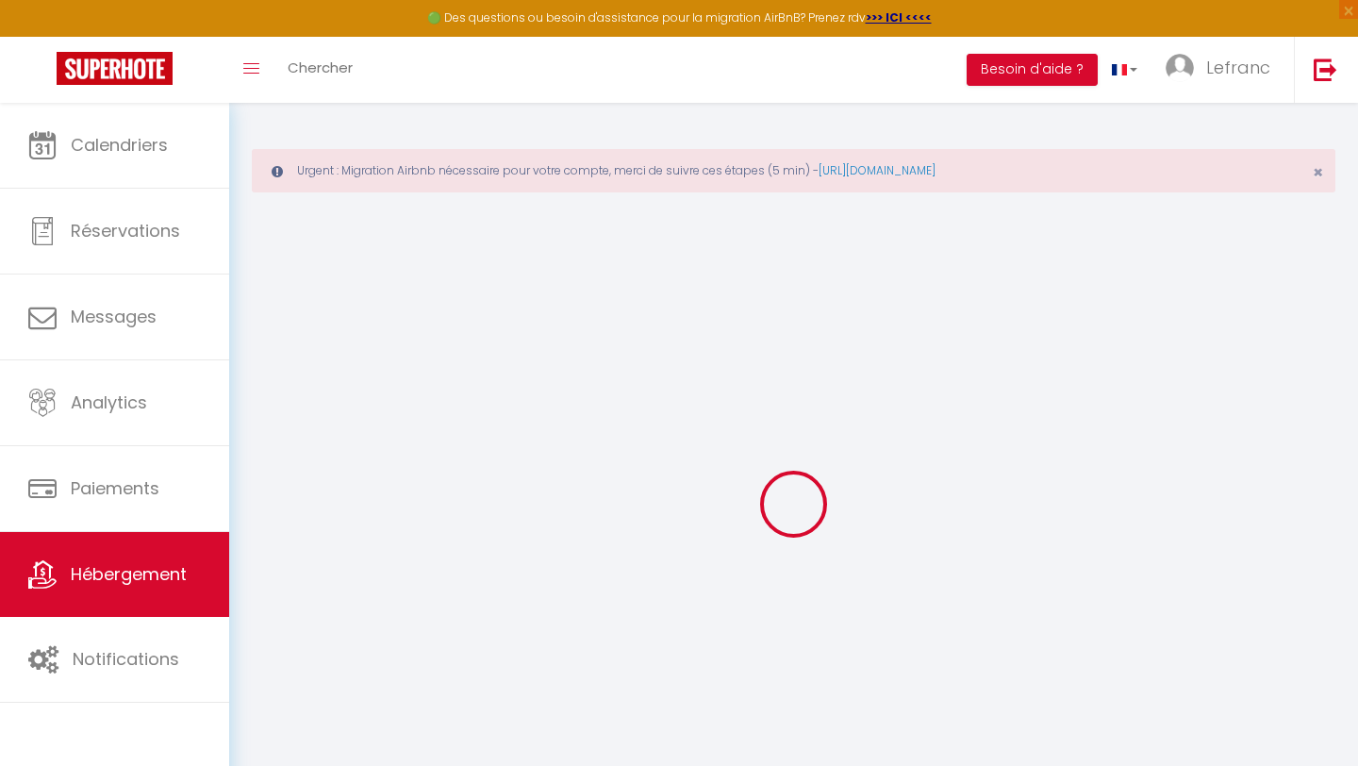
select select
checkbox input "false"
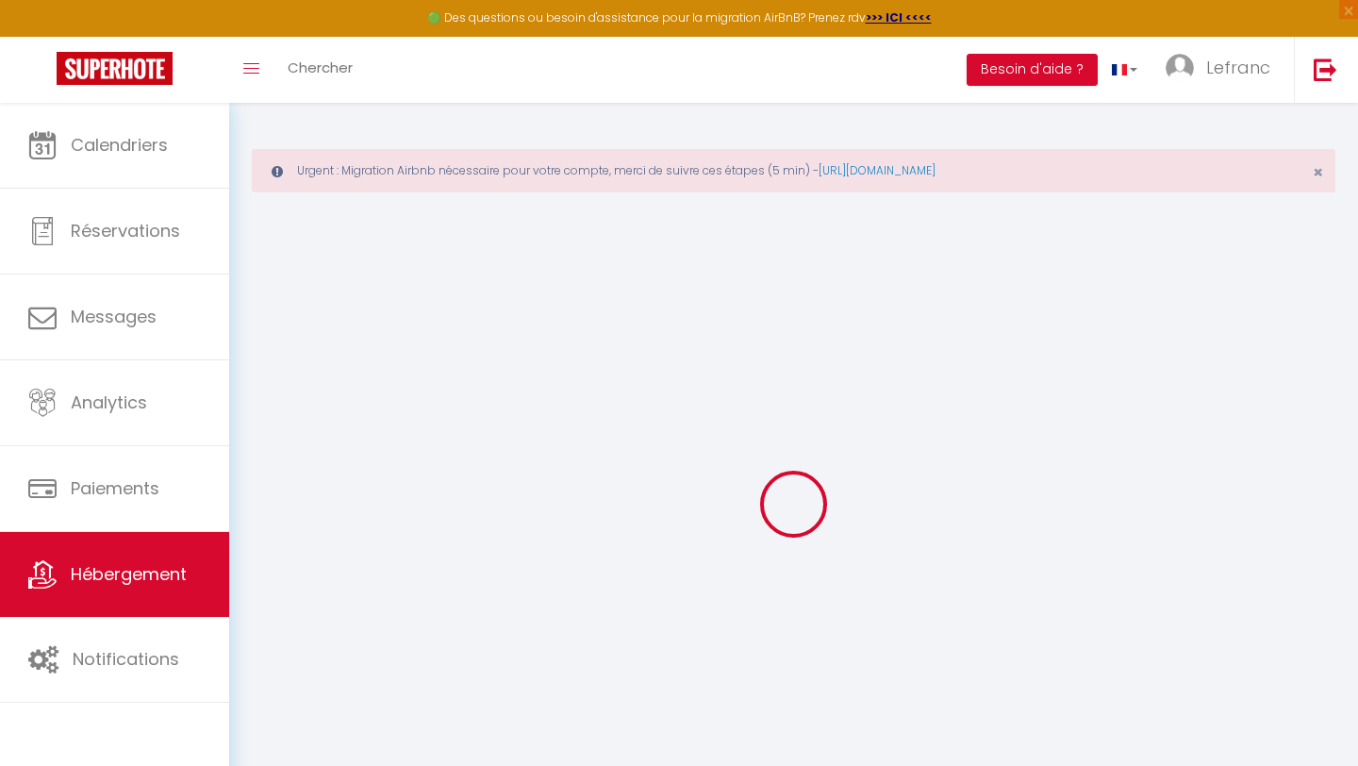
select select
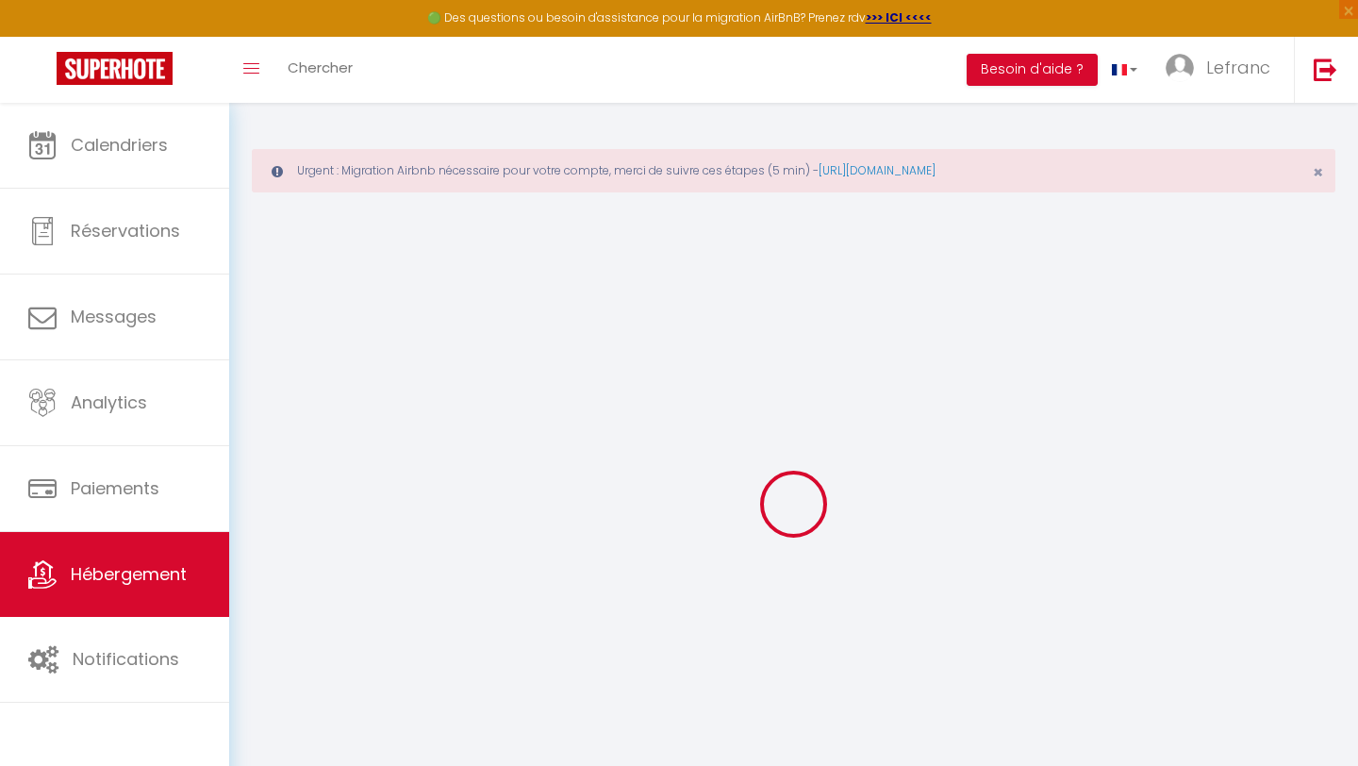
select select
checkbox input "false"
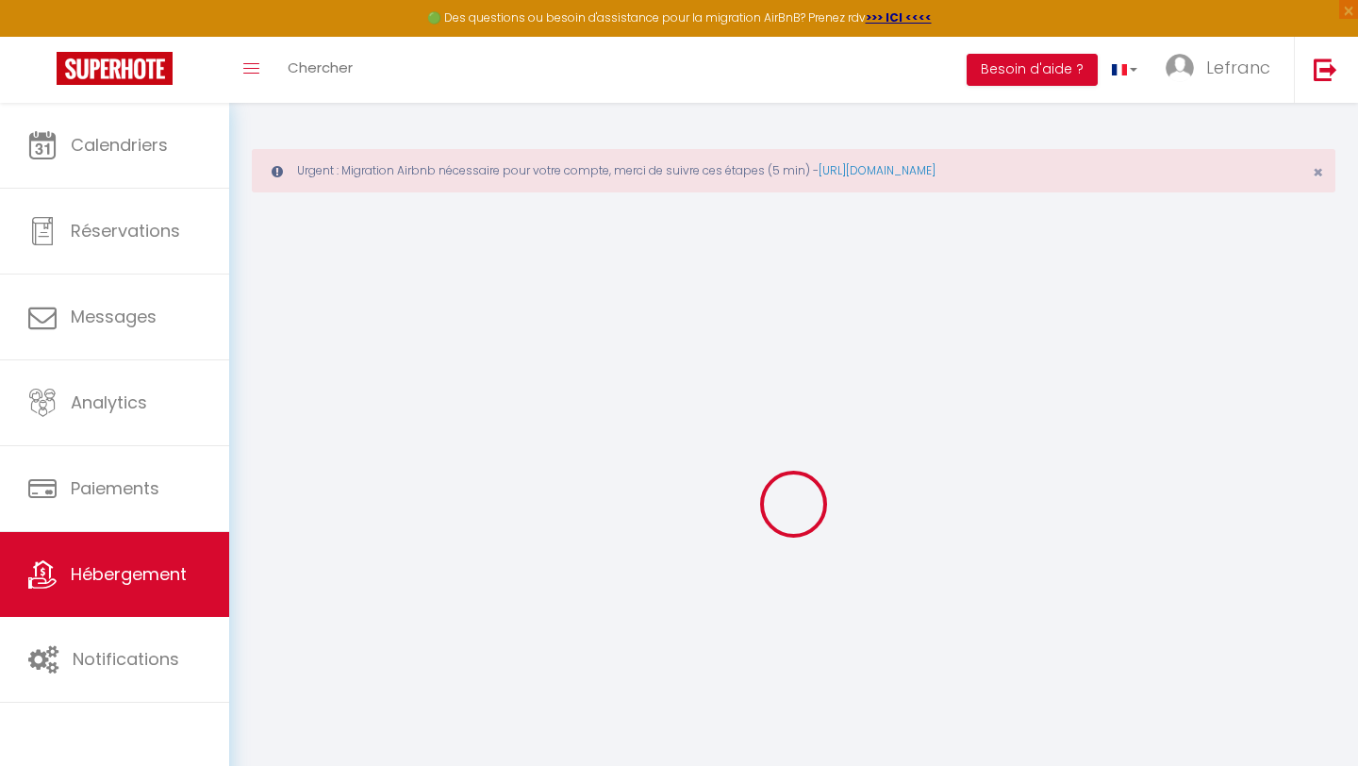
checkbox input "false"
select select
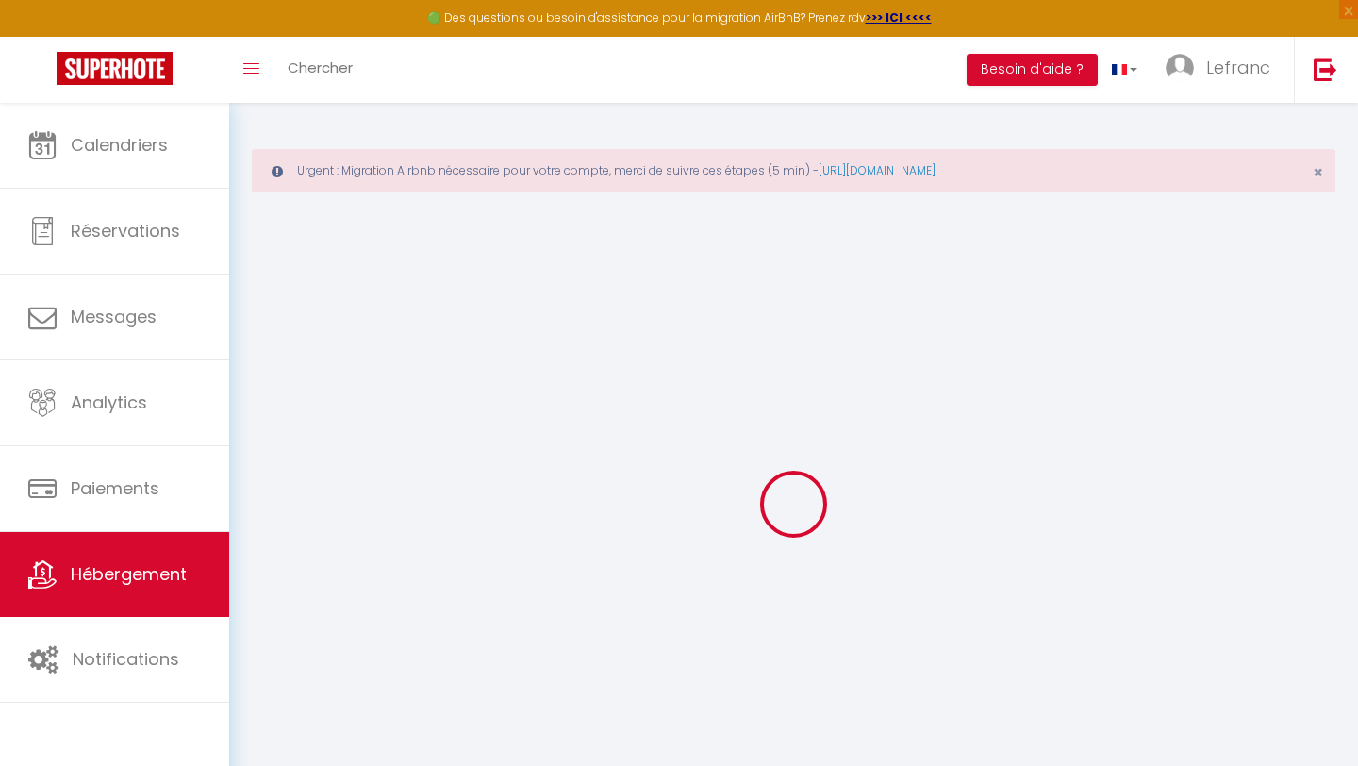
select select
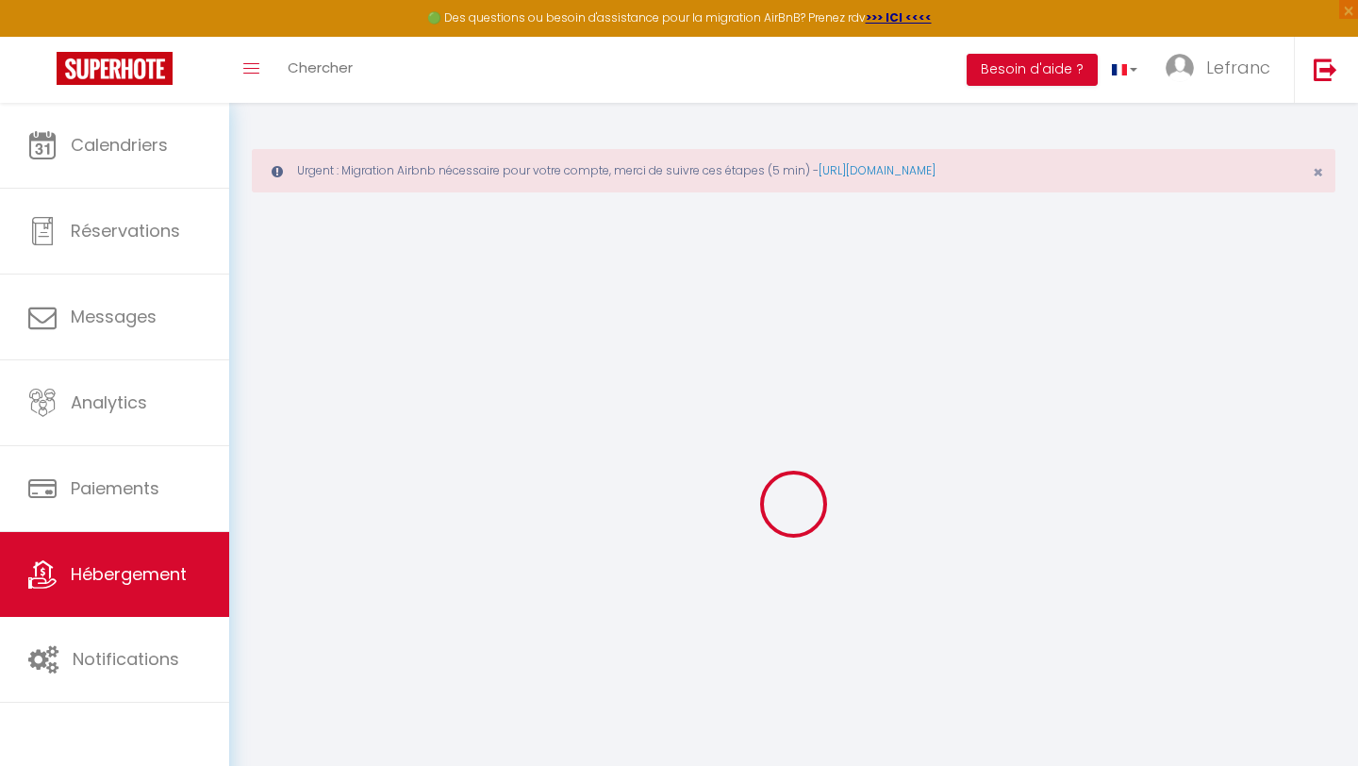
checkbox input "false"
select select
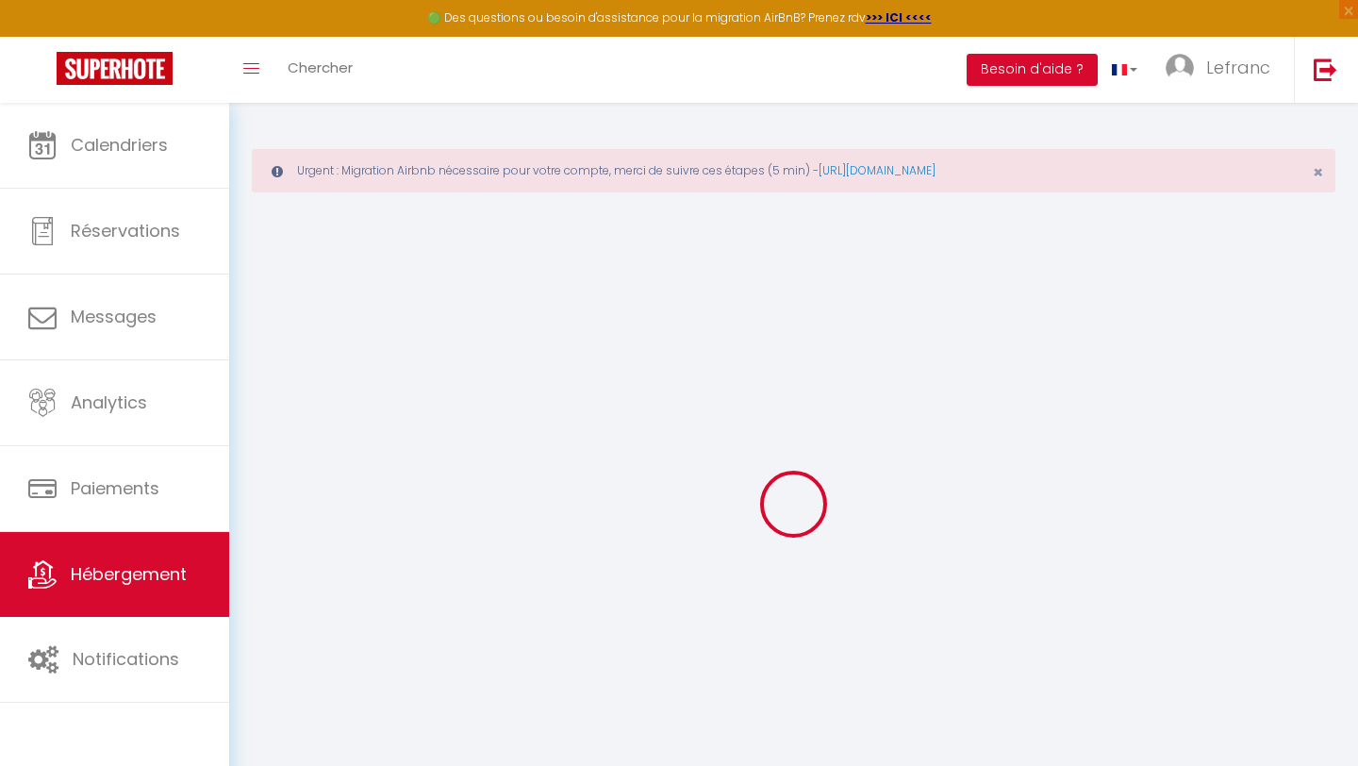
select select
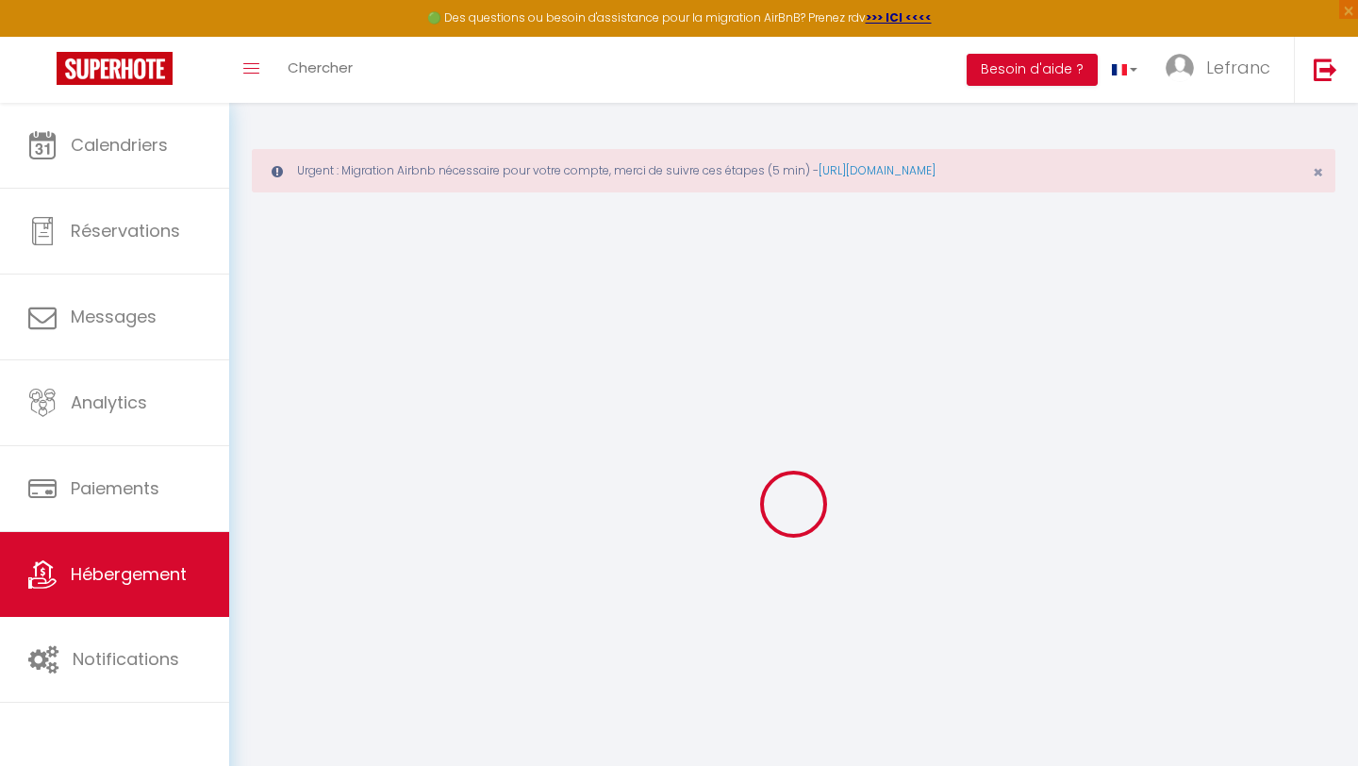
select select
checkbox input "false"
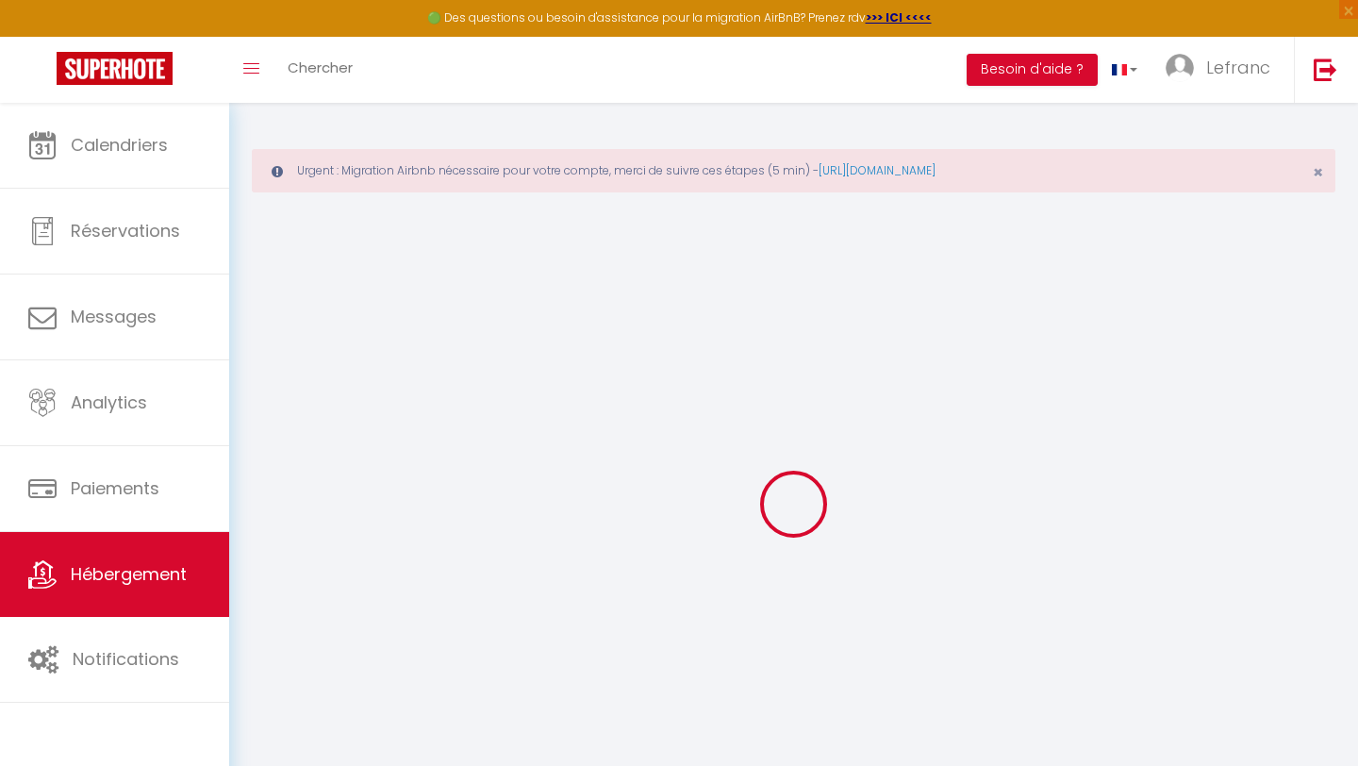
checkbox input "false"
select select
type input "BOYSLEVE"
type input "[PERSON_NAME]"
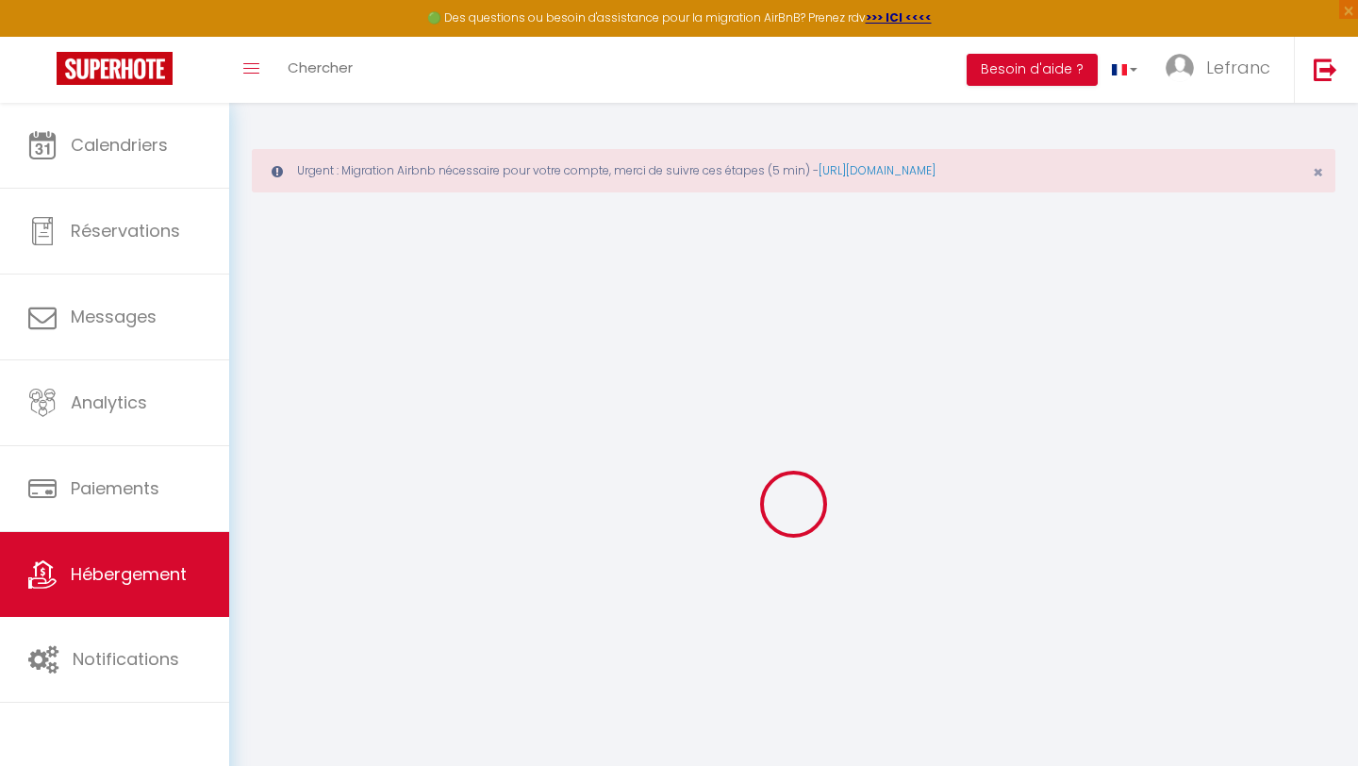
type input "[PERSON_NAME]"
type input "75016"
select select "2"
type input "140"
type input "57"
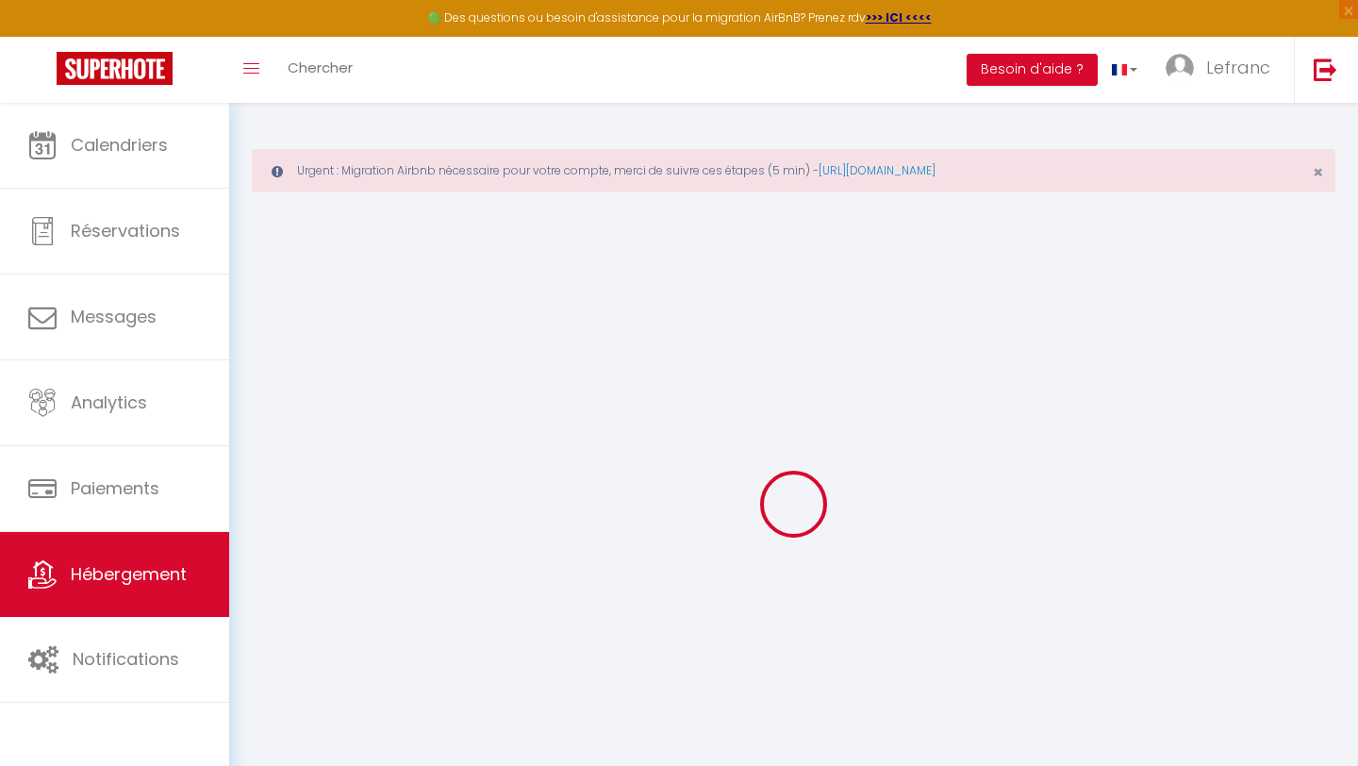
type input "15"
type input "17"
type input "20"
select select
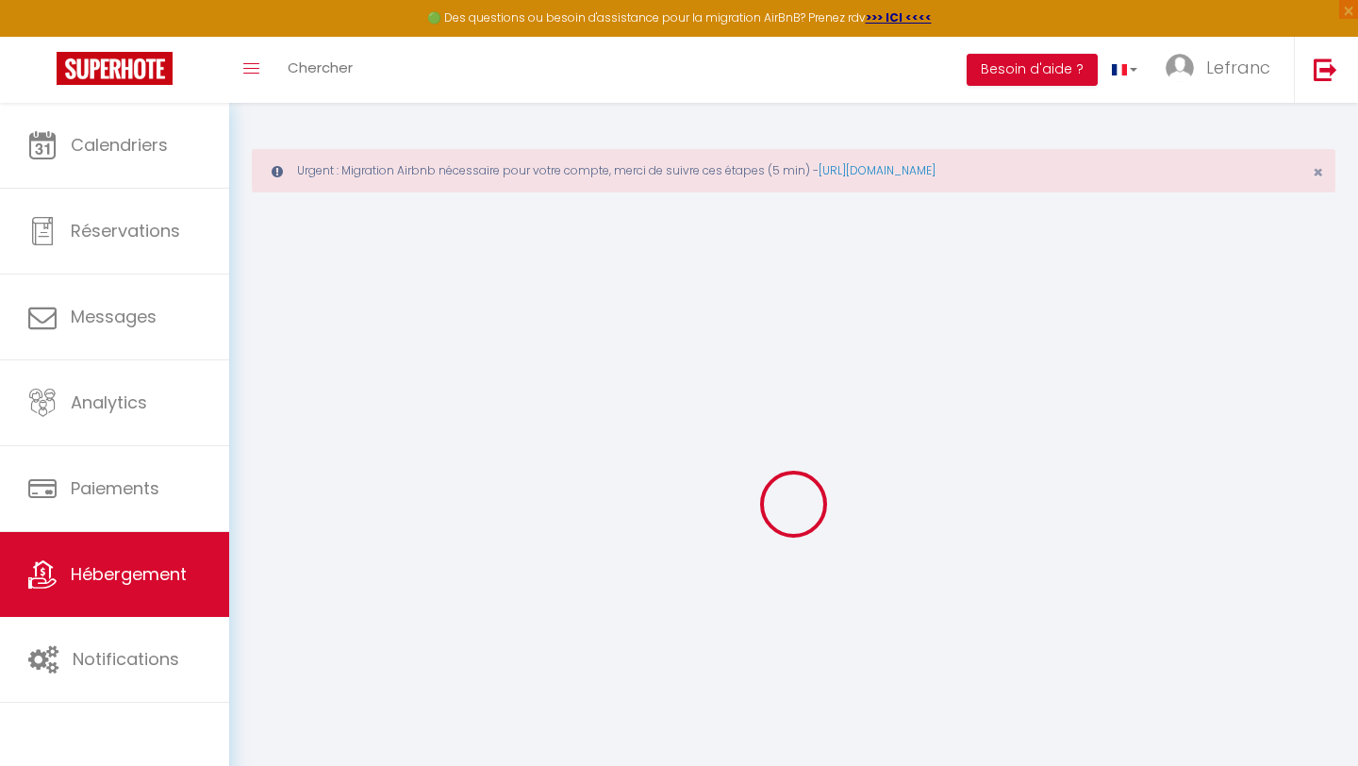
select select
type input "[STREET_ADDRESS][PERSON_NAME]"
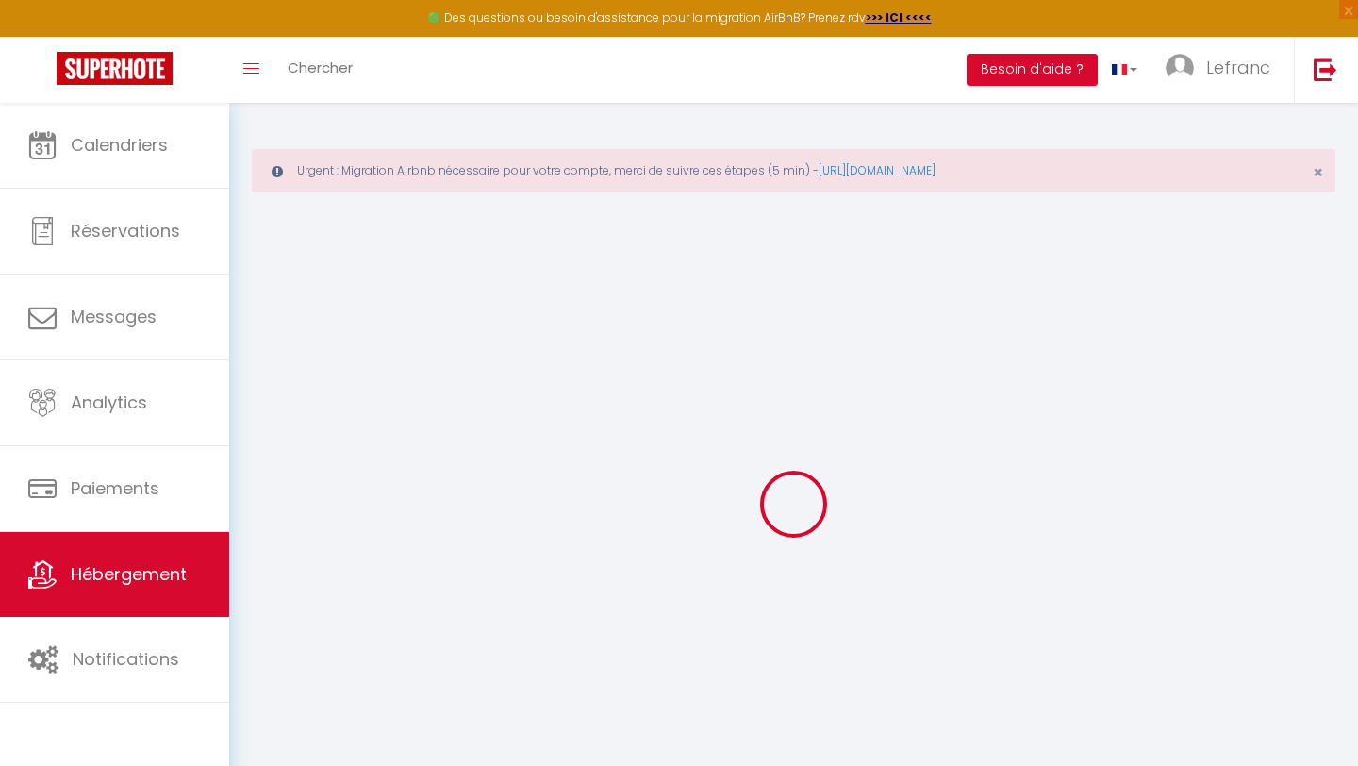
type input "75016"
type input "[GEOGRAPHIC_DATA]"
type input "[EMAIL_ADDRESS][DOMAIN_NAME]"
select select
checkbox input "false"
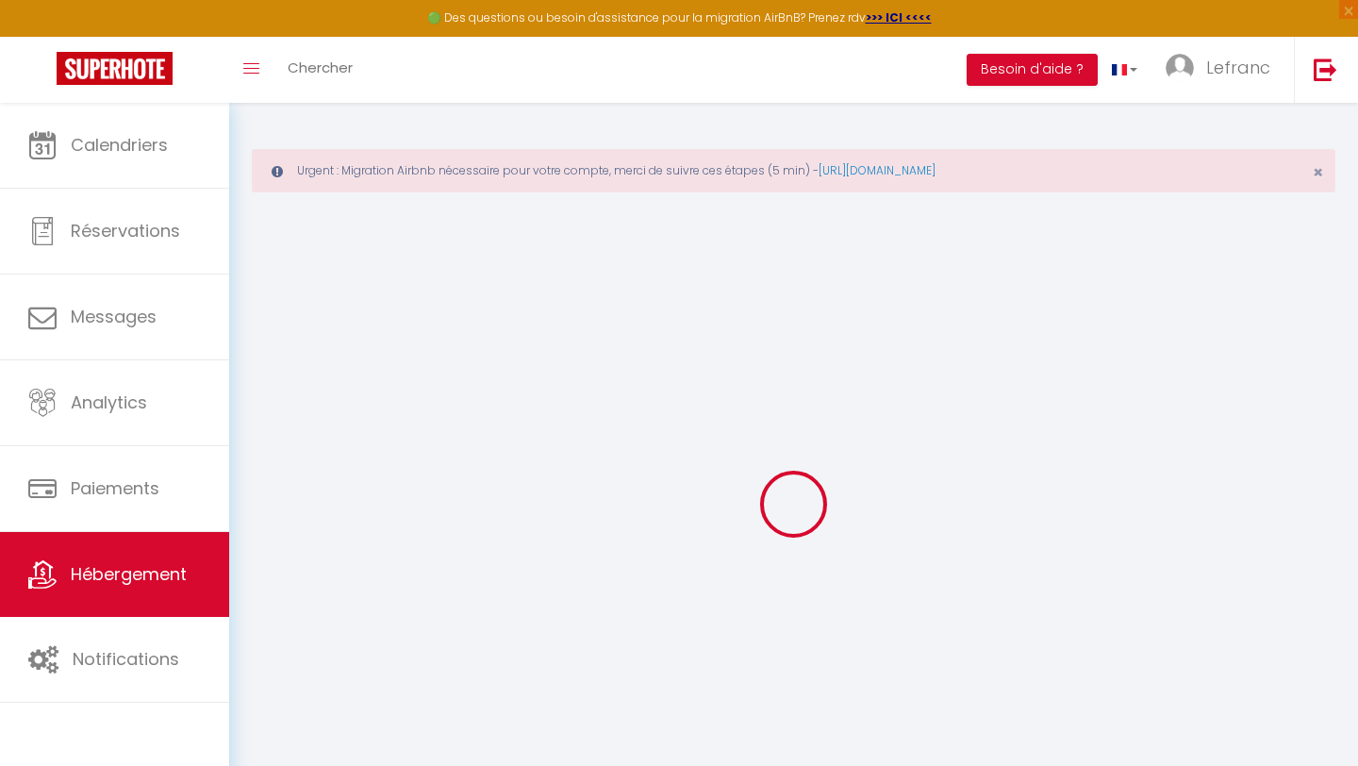
checkbox input "false"
radio input "true"
type input "60"
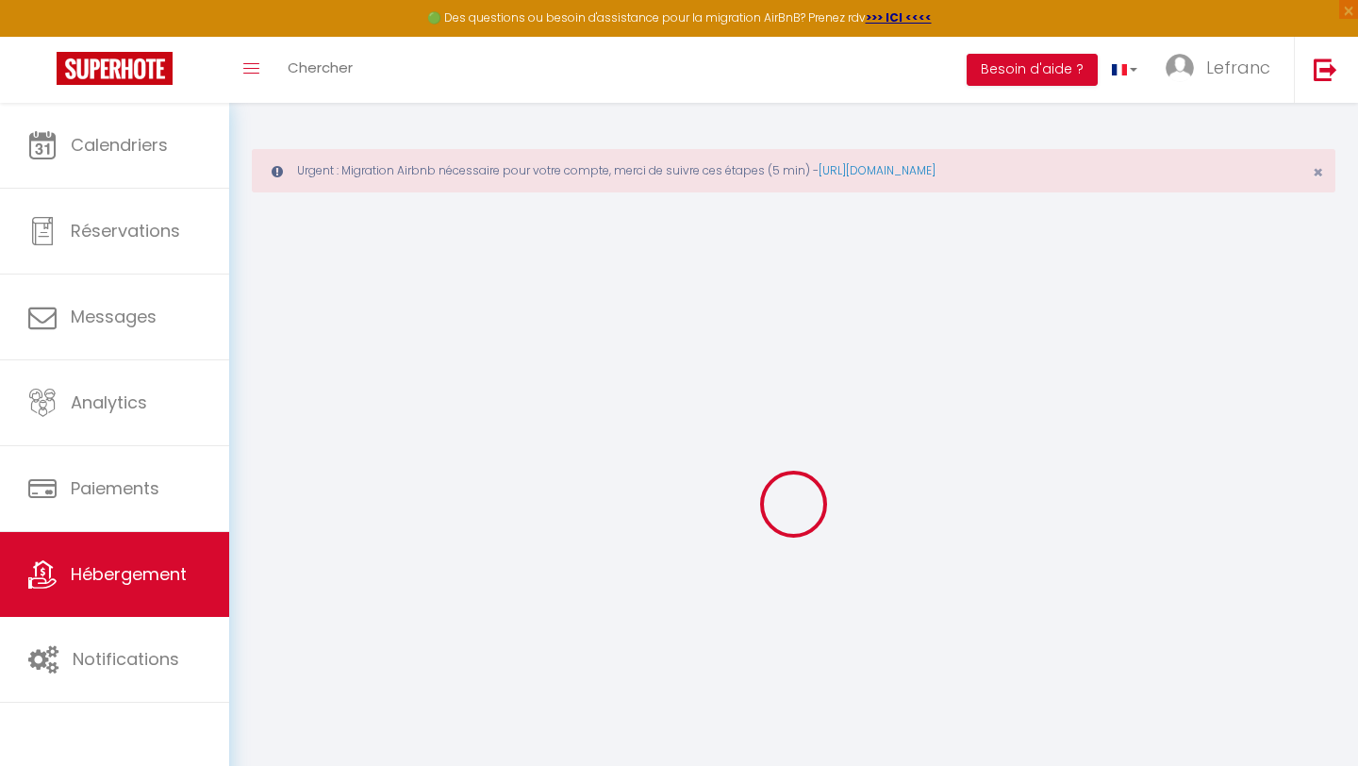
type input "2"
type input "44"
type input "0"
select select "6408"
select select
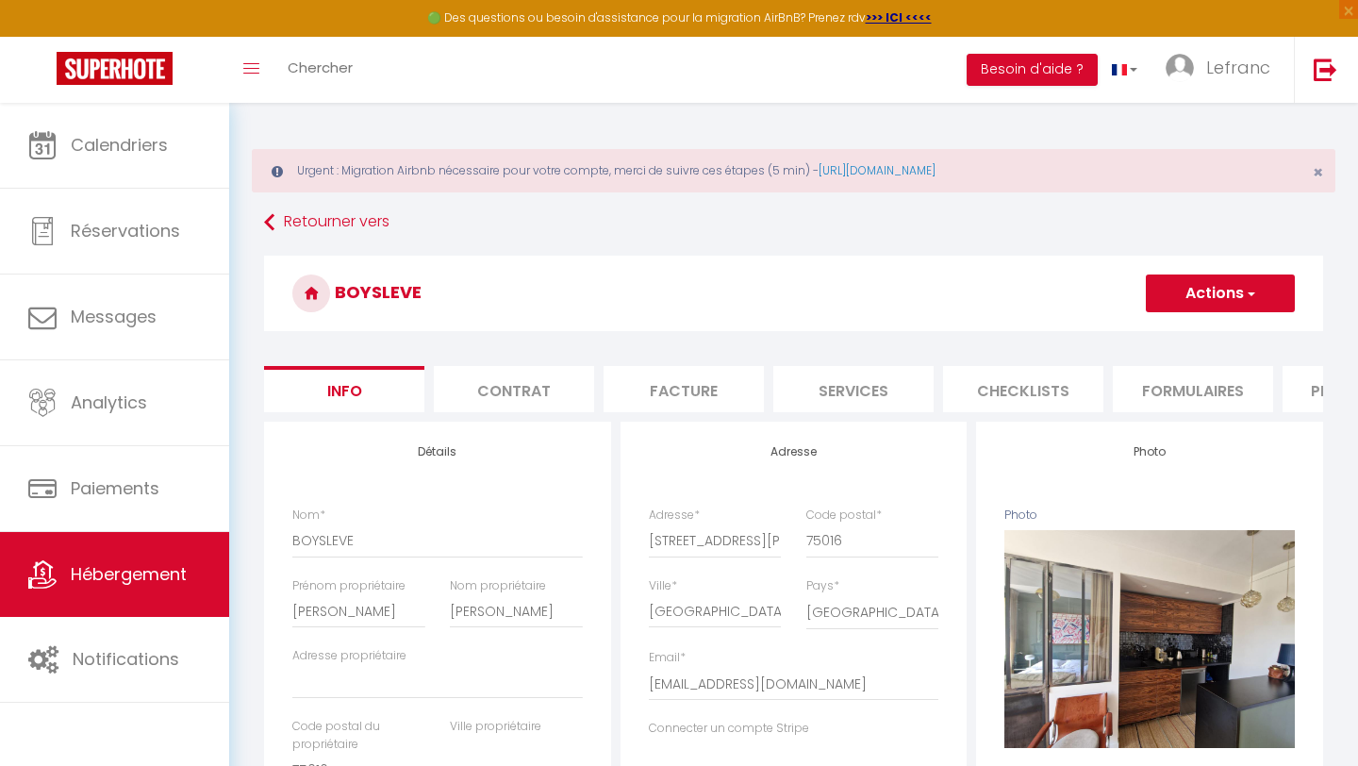
click at [1192, 300] on button "Actions" at bounding box center [1220, 294] width 149 height 38
click at [1142, 388] on link "Supprimer" at bounding box center [1193, 384] width 202 height 25
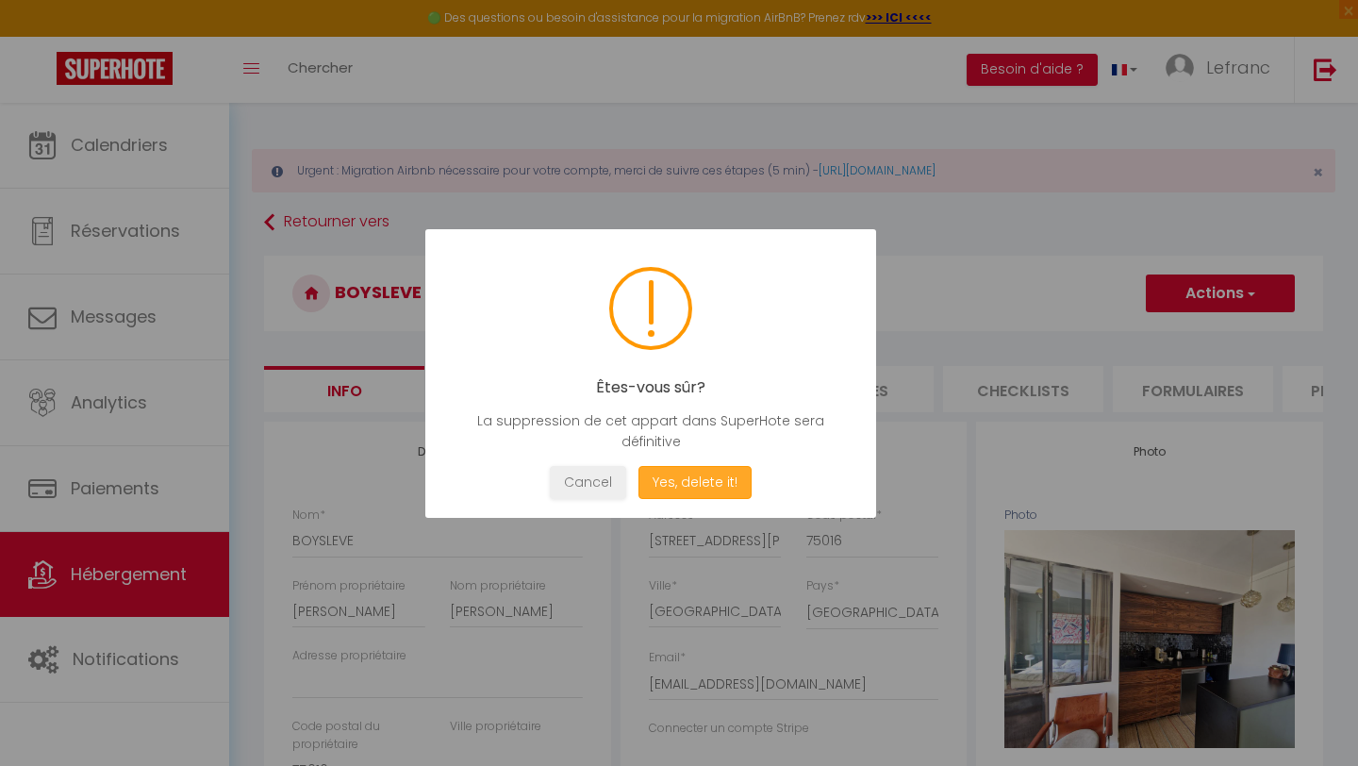
click at [685, 489] on button "Yes, delete it!" at bounding box center [695, 482] width 113 height 33
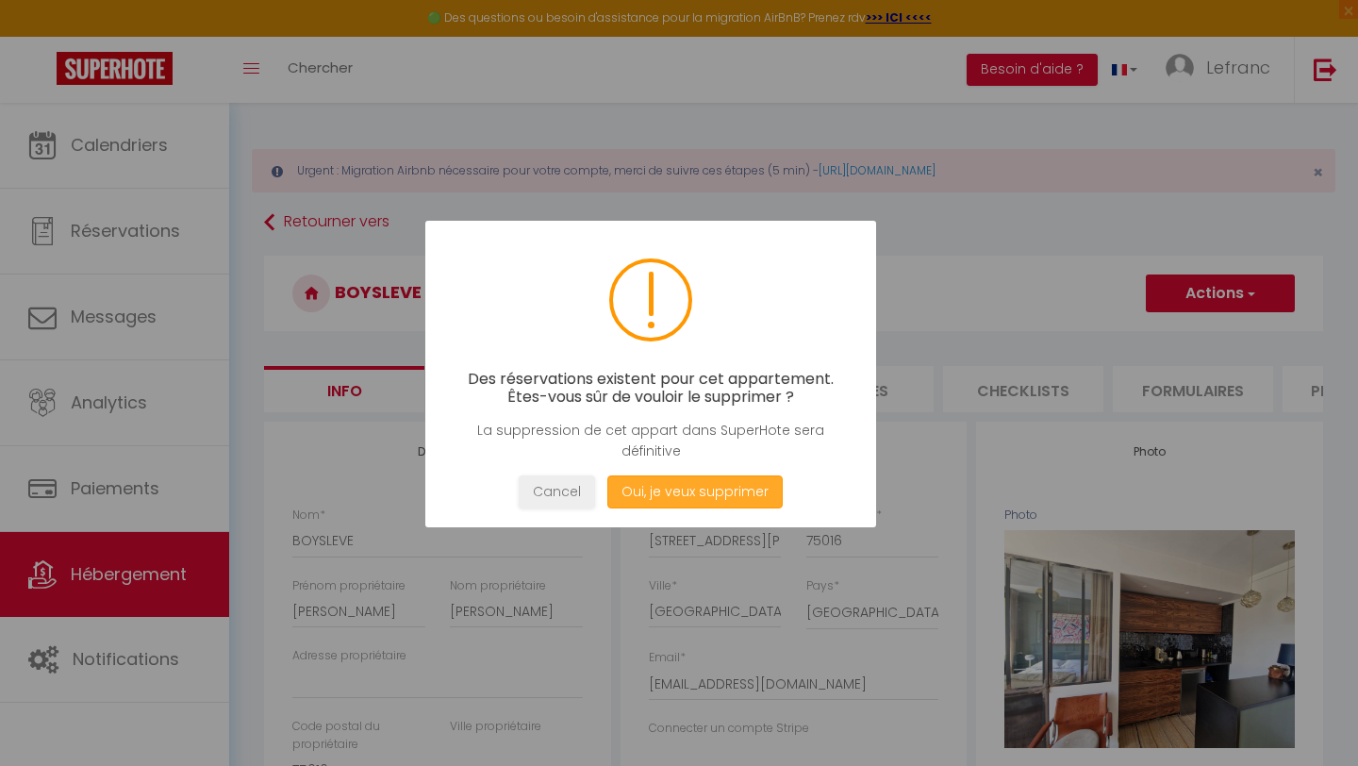
click at [685, 489] on button "Oui, je veux supprimer" at bounding box center [695, 491] width 175 height 33
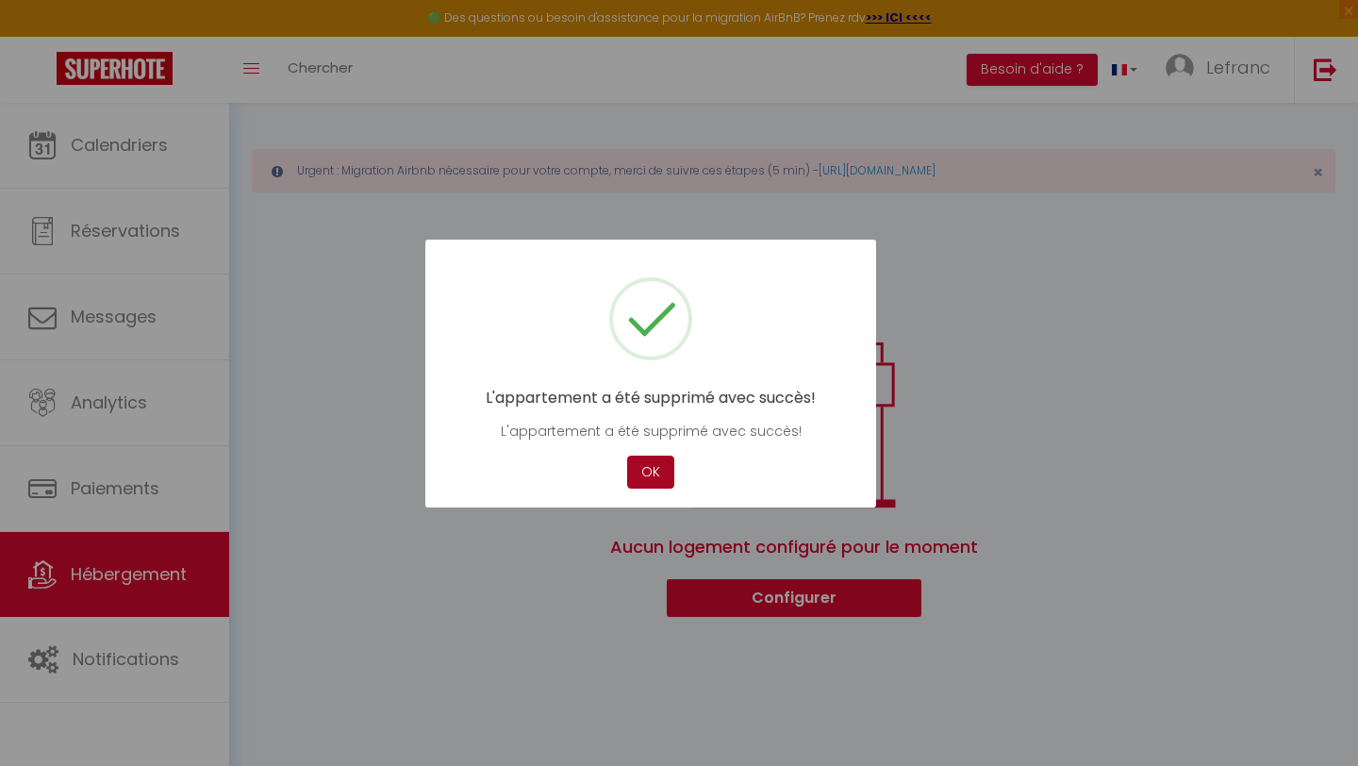
click at [641, 478] on button "OK" at bounding box center [650, 472] width 47 height 33
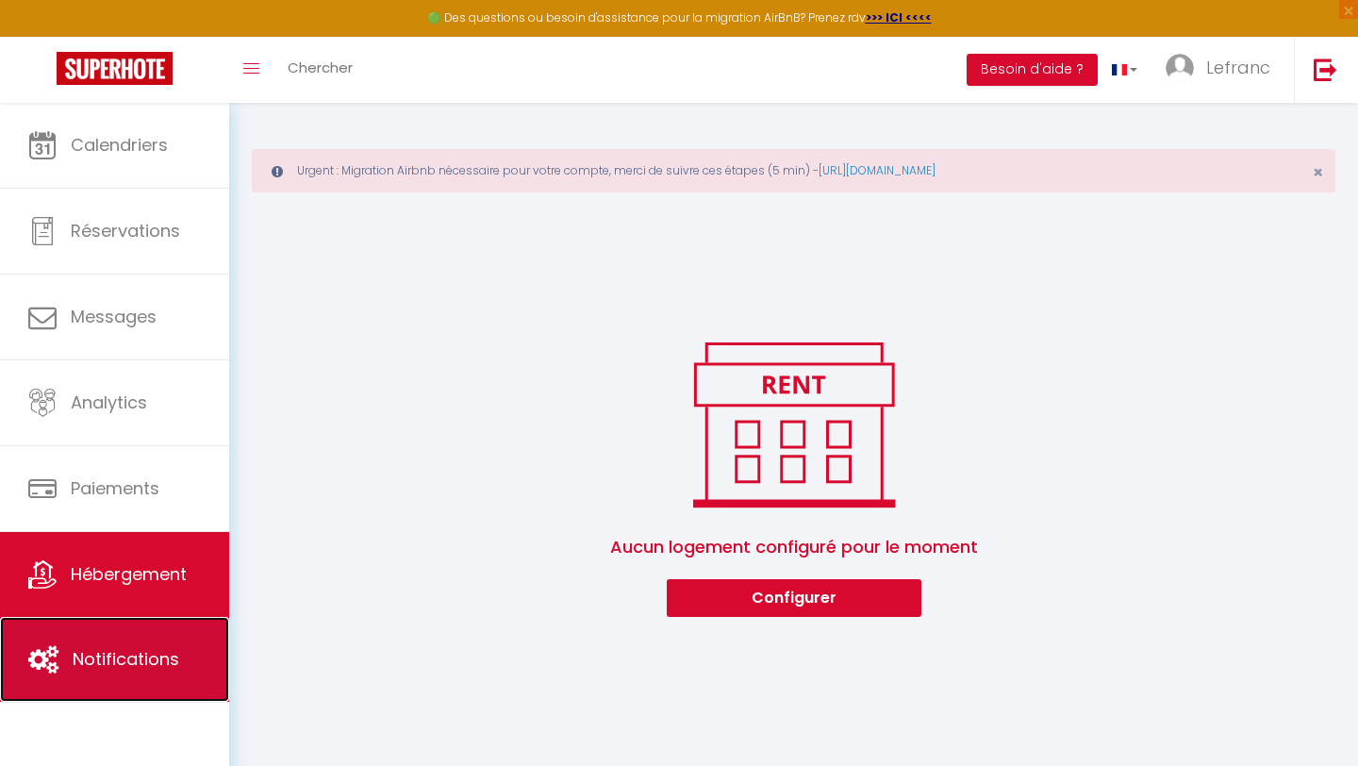
click at [161, 642] on link "Notifications" at bounding box center [114, 659] width 229 height 85
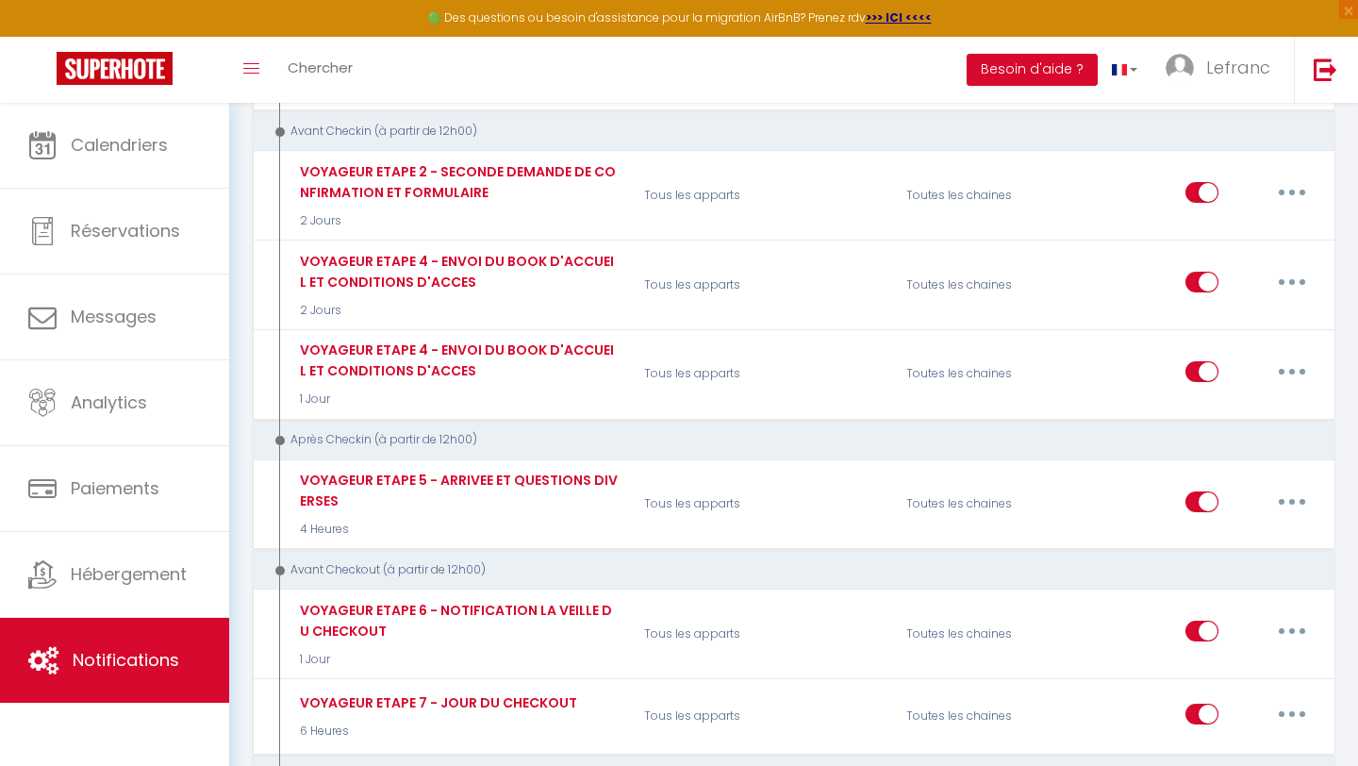
scroll to position [531, 0]
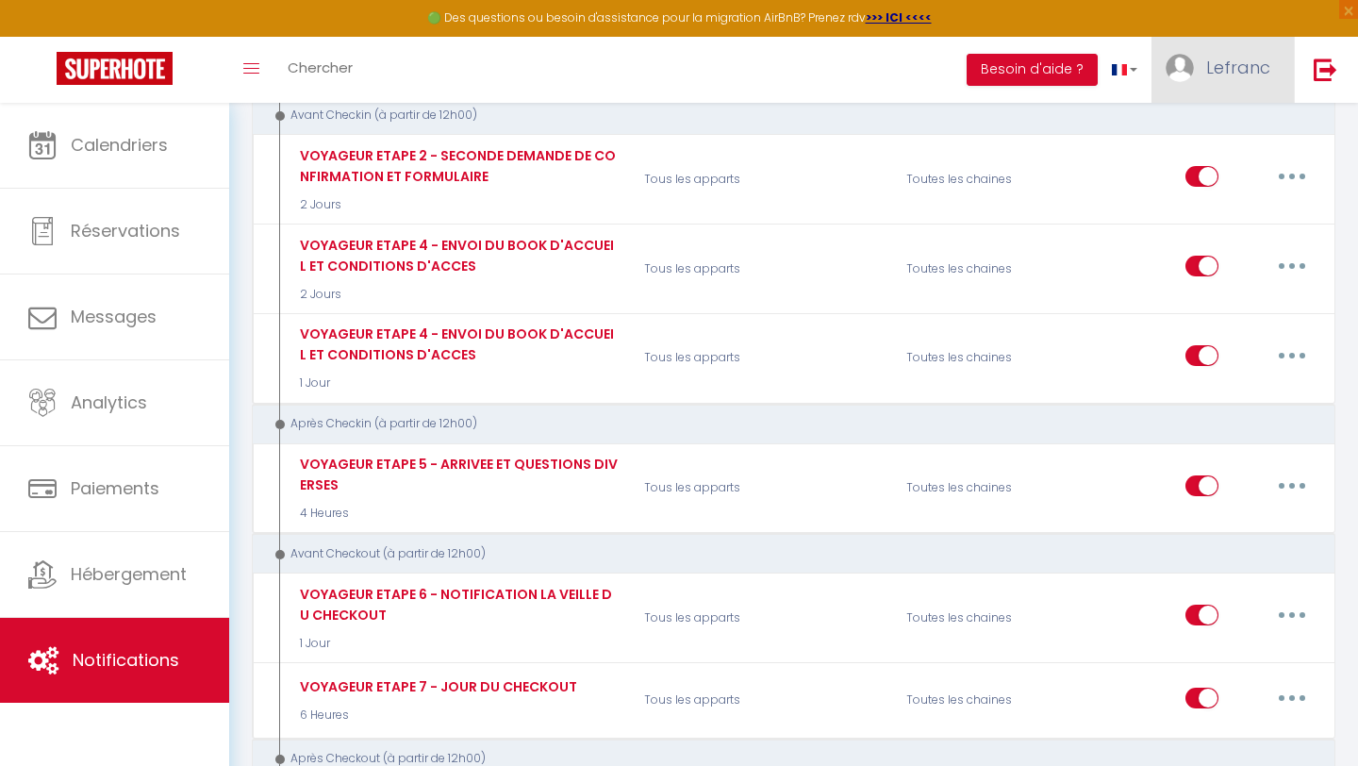
click at [1215, 52] on link "Lefranc" at bounding box center [1223, 70] width 142 height 66
click at [1216, 128] on link "Paramètres" at bounding box center [1219, 131] width 140 height 32
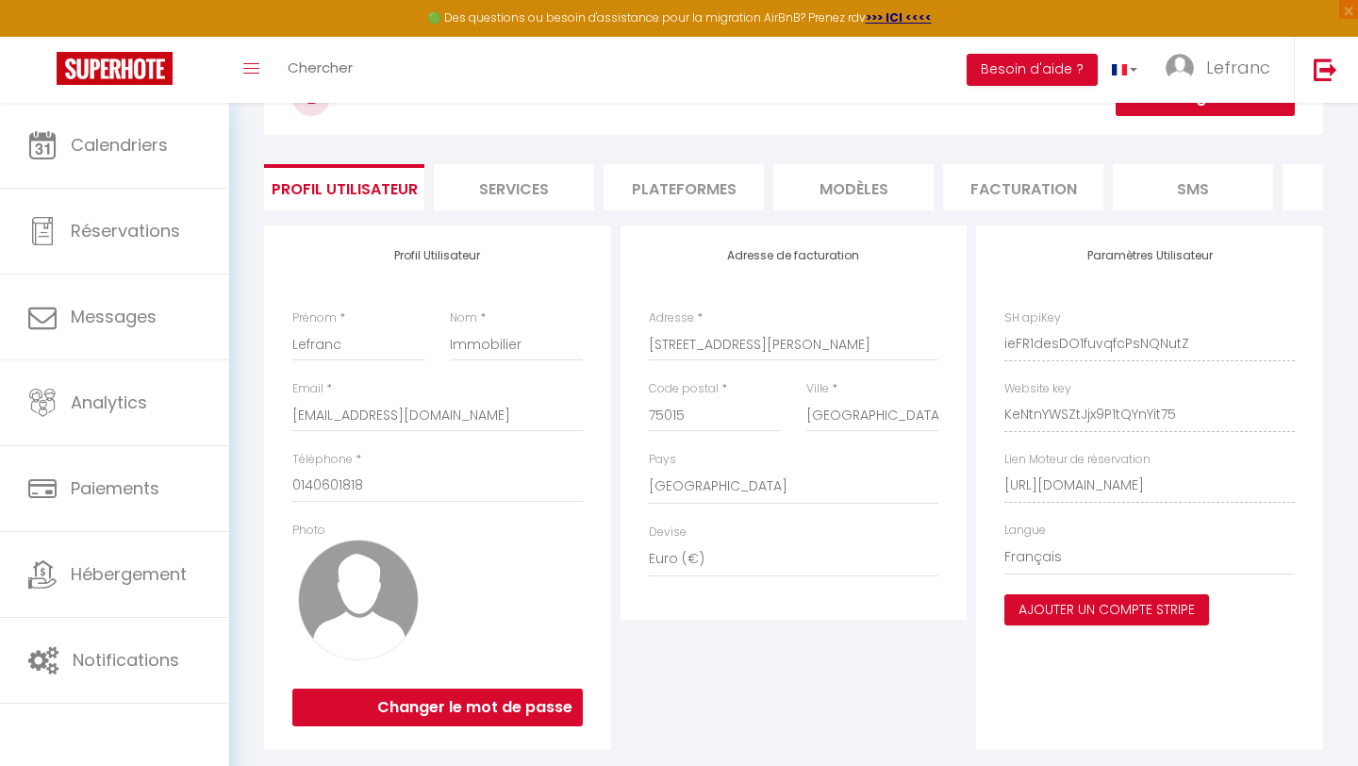
scroll to position [119, 0]
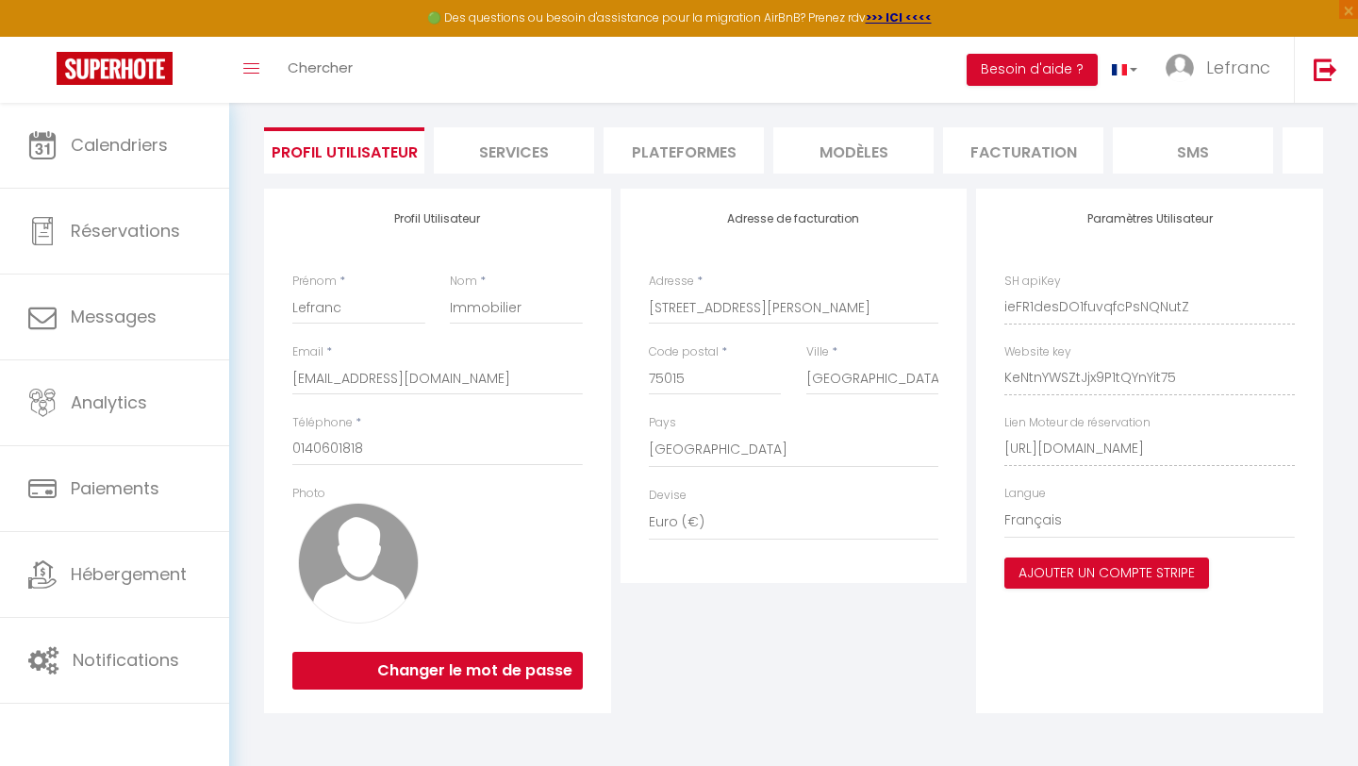
click at [1042, 158] on li "Facturation" at bounding box center [1023, 150] width 160 height 46
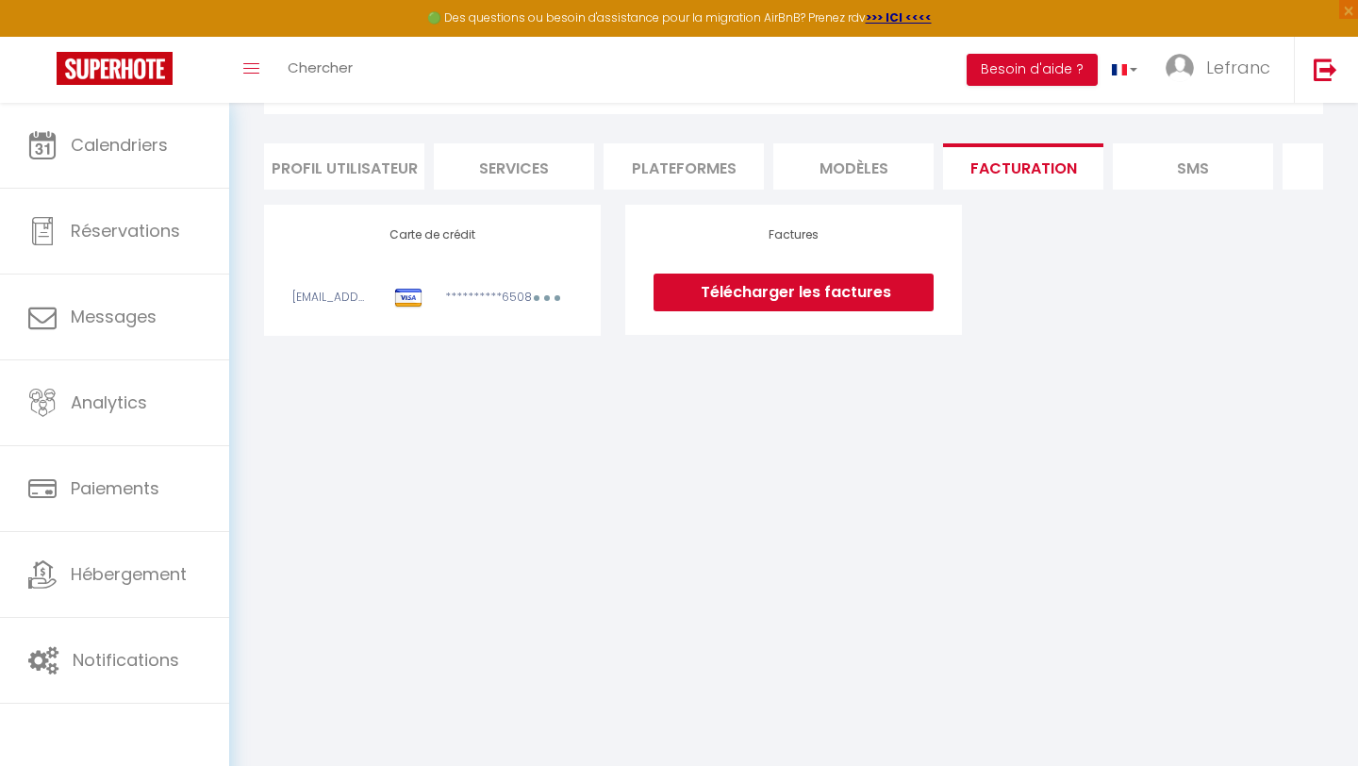
scroll to position [103, 0]
click at [803, 302] on link "Télécharger les factures" at bounding box center [794, 293] width 280 height 38
click at [1323, 73] on img at bounding box center [1326, 70] width 24 height 24
